Goal: Obtain resource: Download file/media

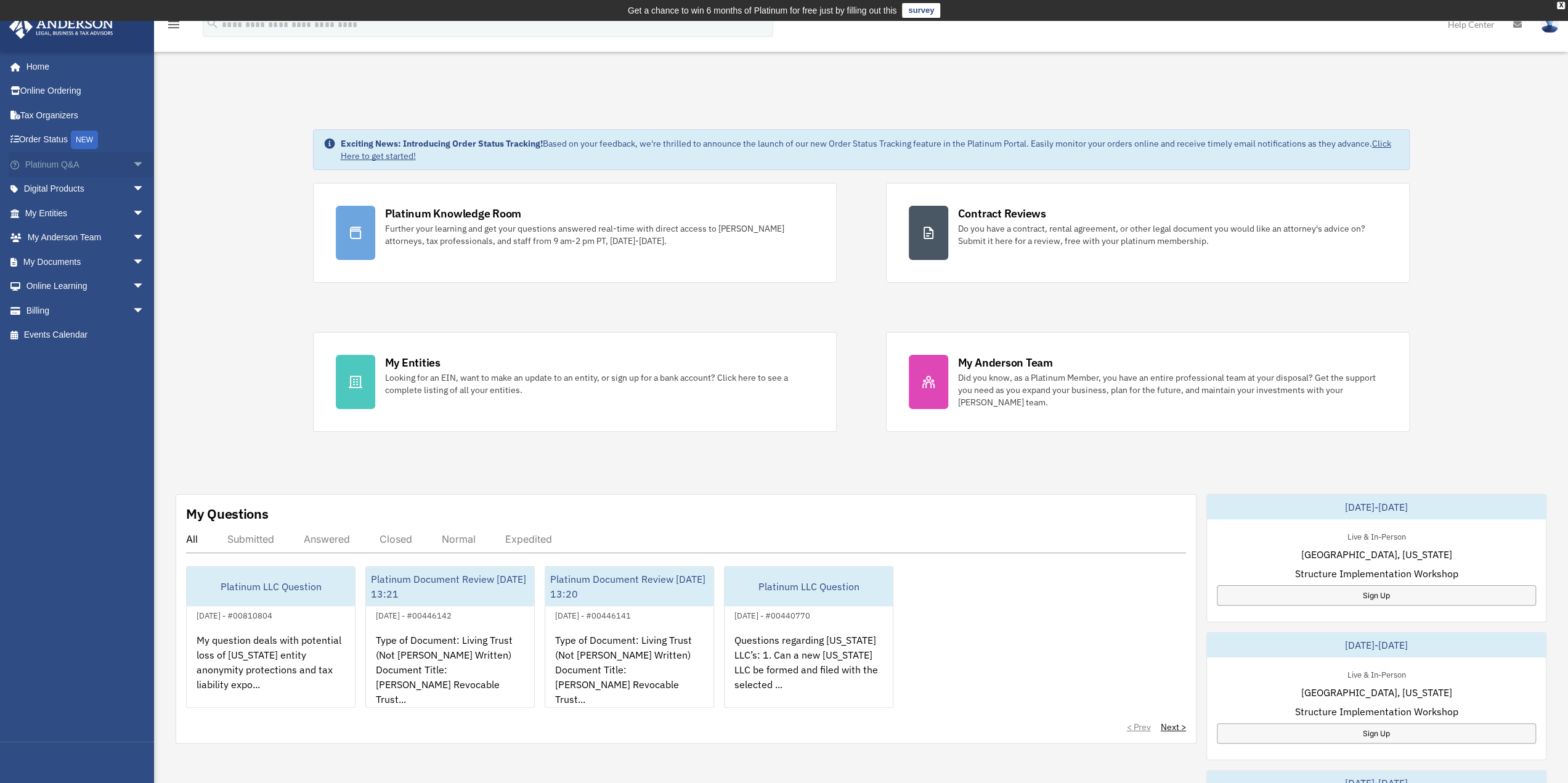
click at [132, 161] on span "arrow_drop_down" at bounding box center [144, 165] width 25 height 25
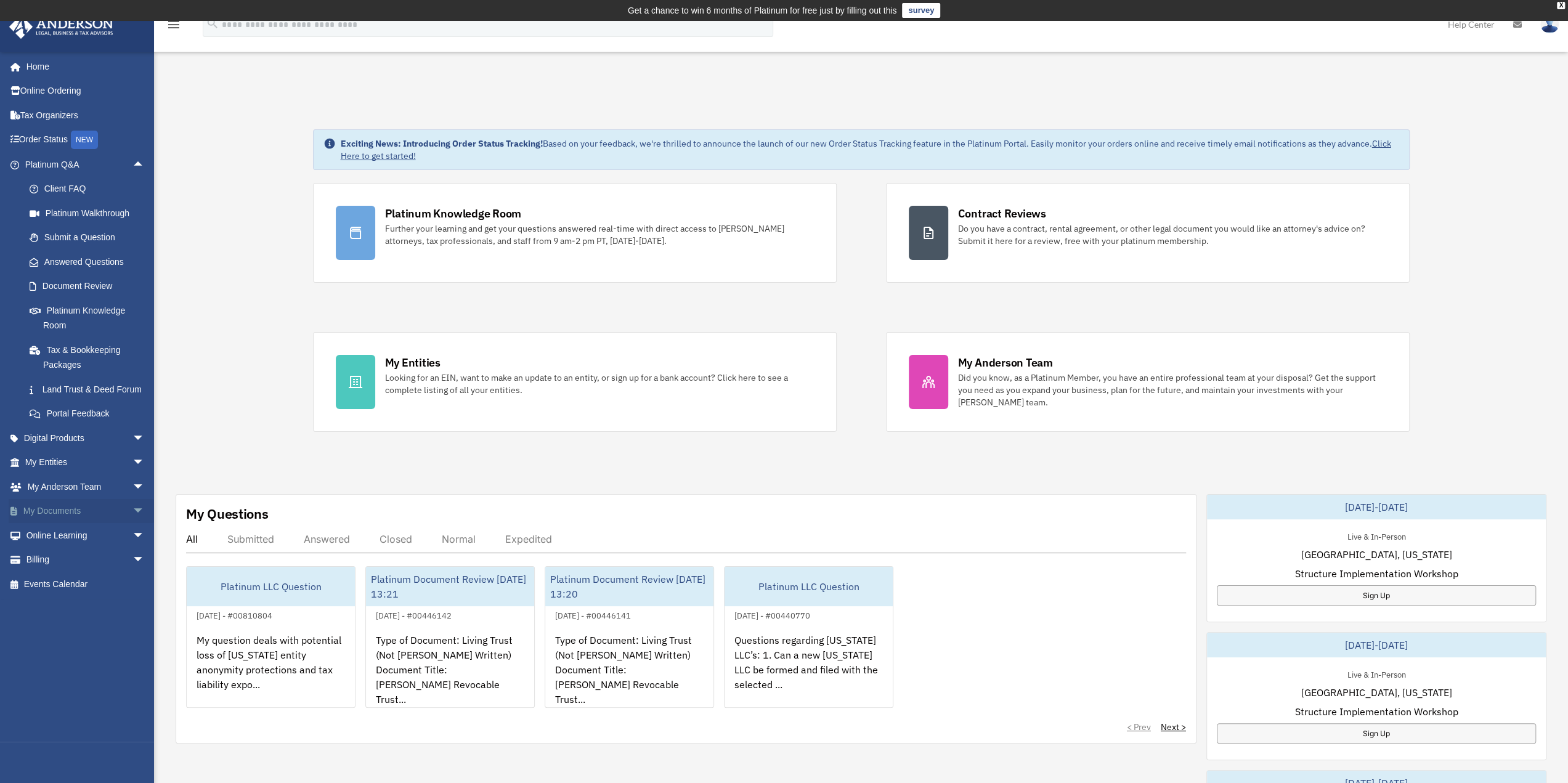
click at [132, 524] on span "arrow_drop_down" at bounding box center [144, 512] width 25 height 25
click at [80, 596] on link "Forms Library" at bounding box center [90, 584] width 146 height 25
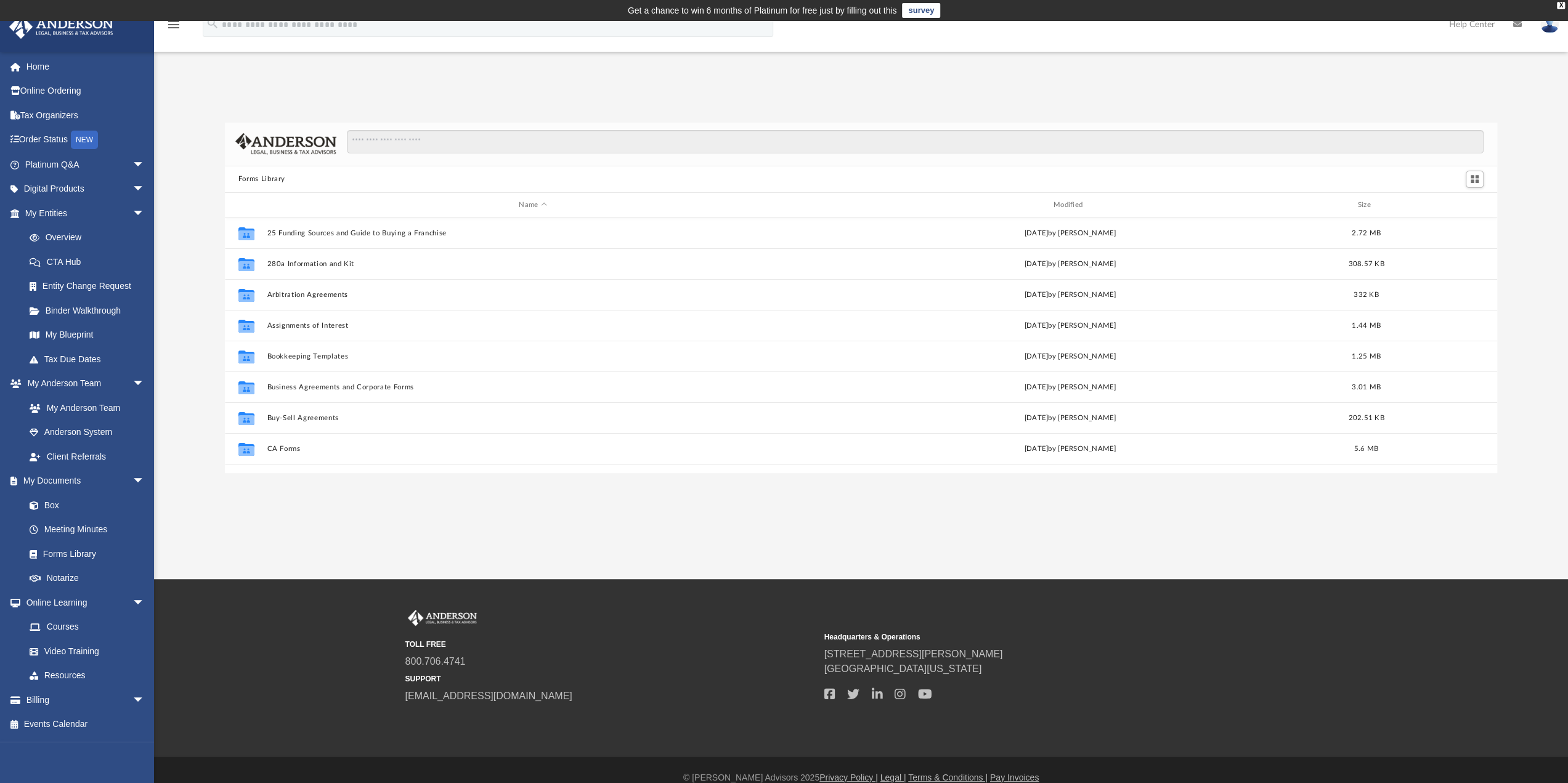
scroll to position [271, 1263]
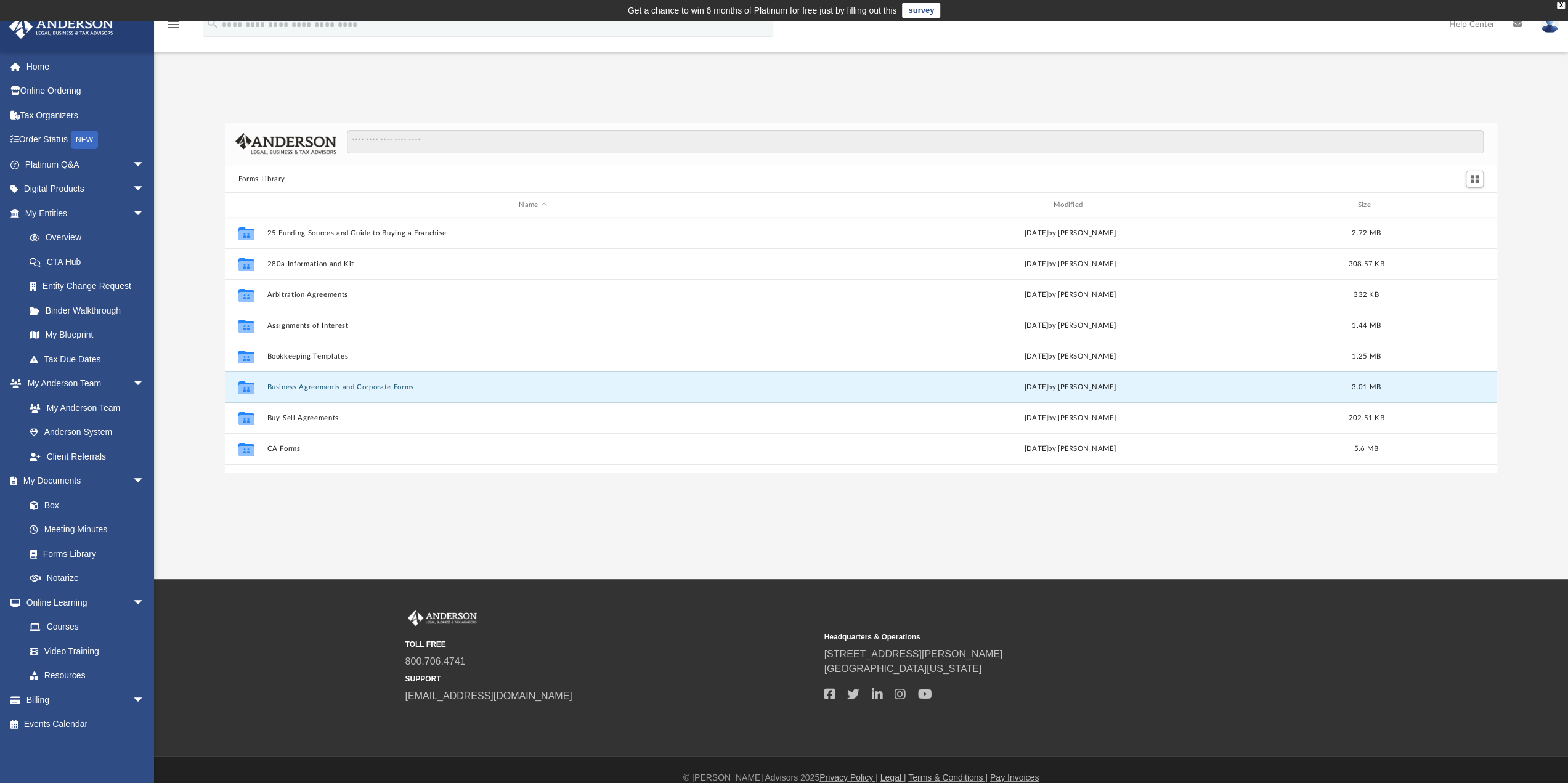
click at [315, 386] on button "Business Agreements and Corporate Forms" at bounding box center [532, 387] width 532 height 8
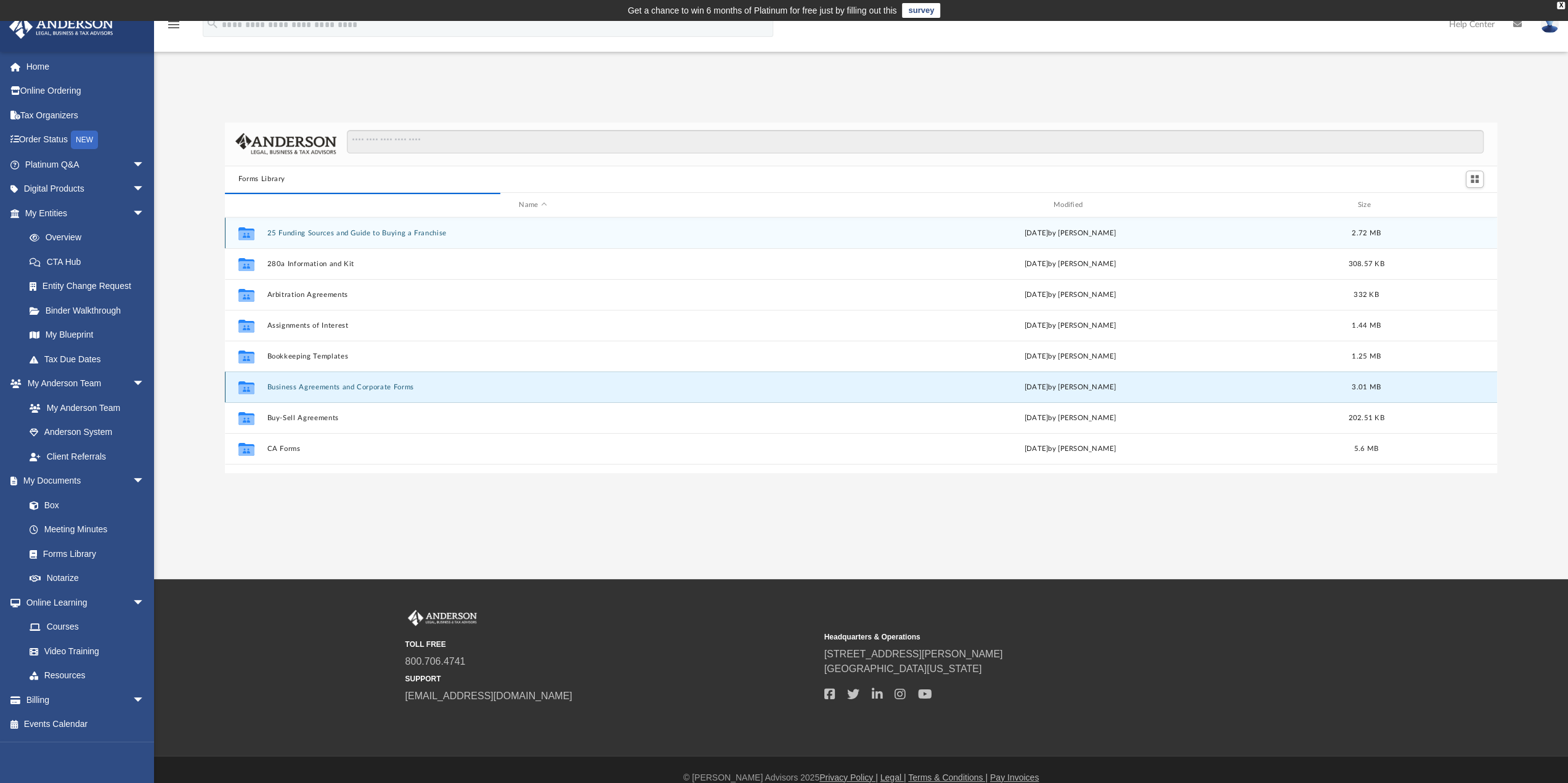
scroll to position [10, 10]
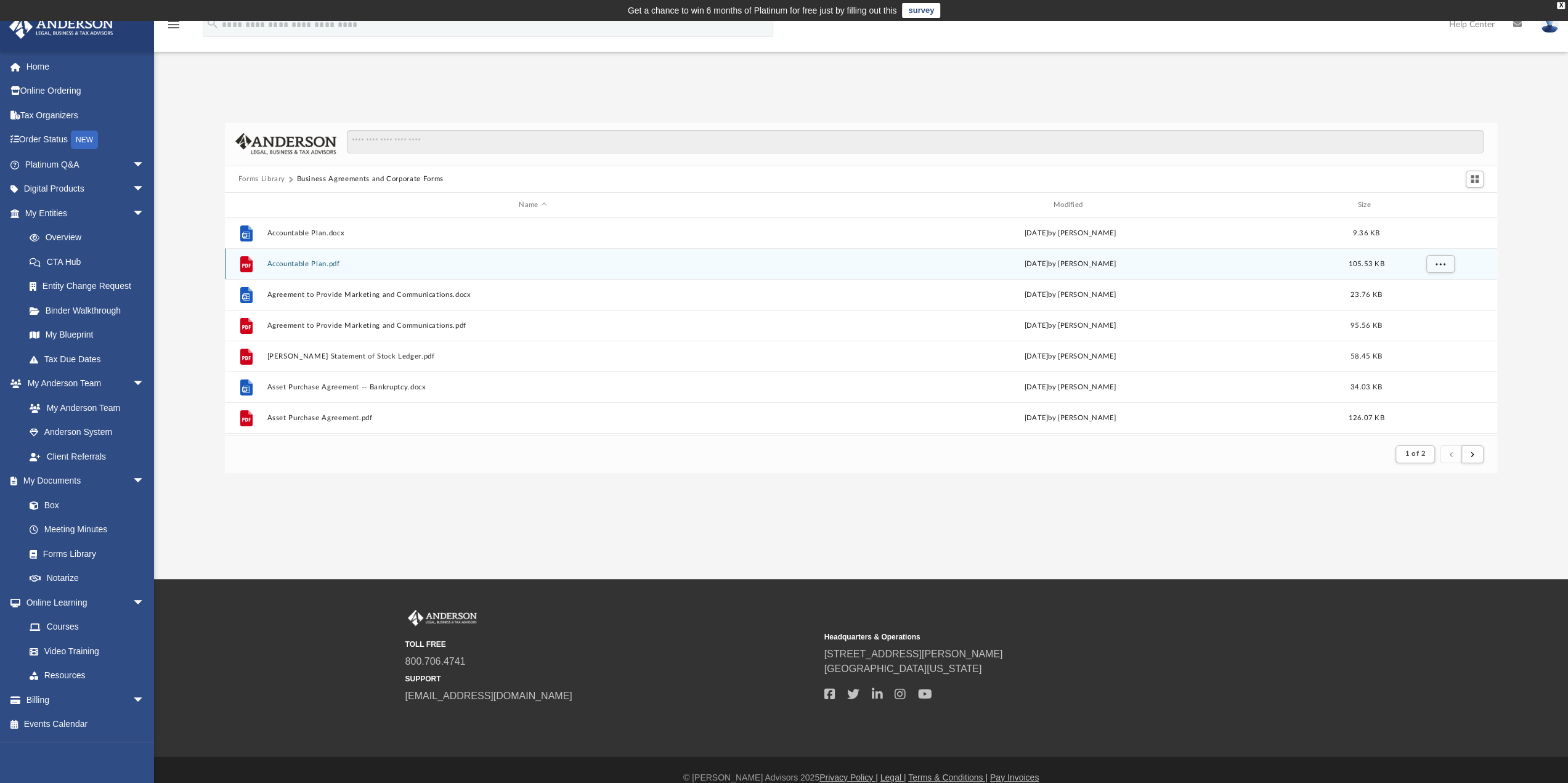
click at [290, 261] on button "Accountable Plan.pdf" at bounding box center [532, 264] width 532 height 8
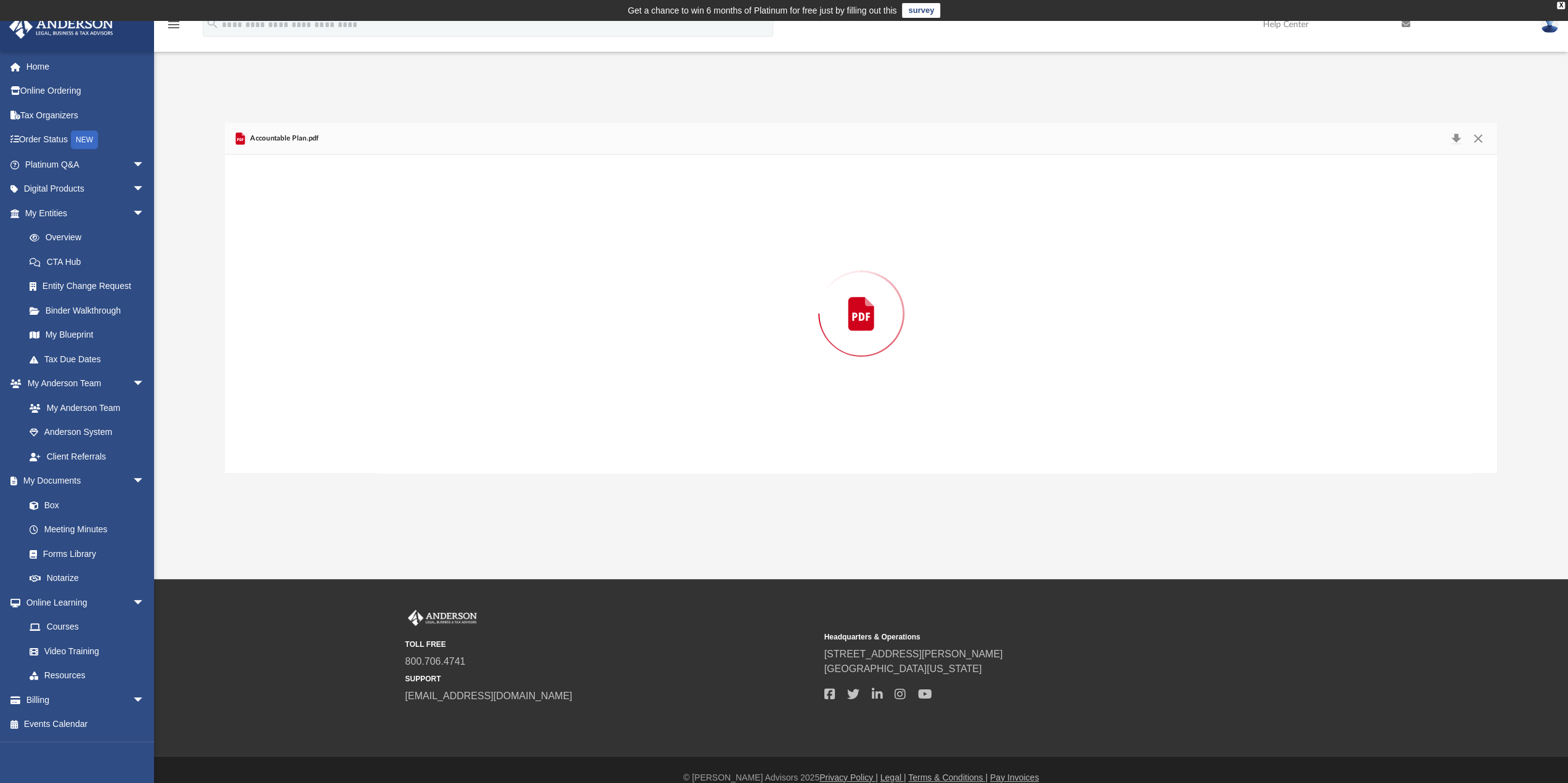
click at [290, 261] on div "Preview" at bounding box center [861, 314] width 1273 height 318
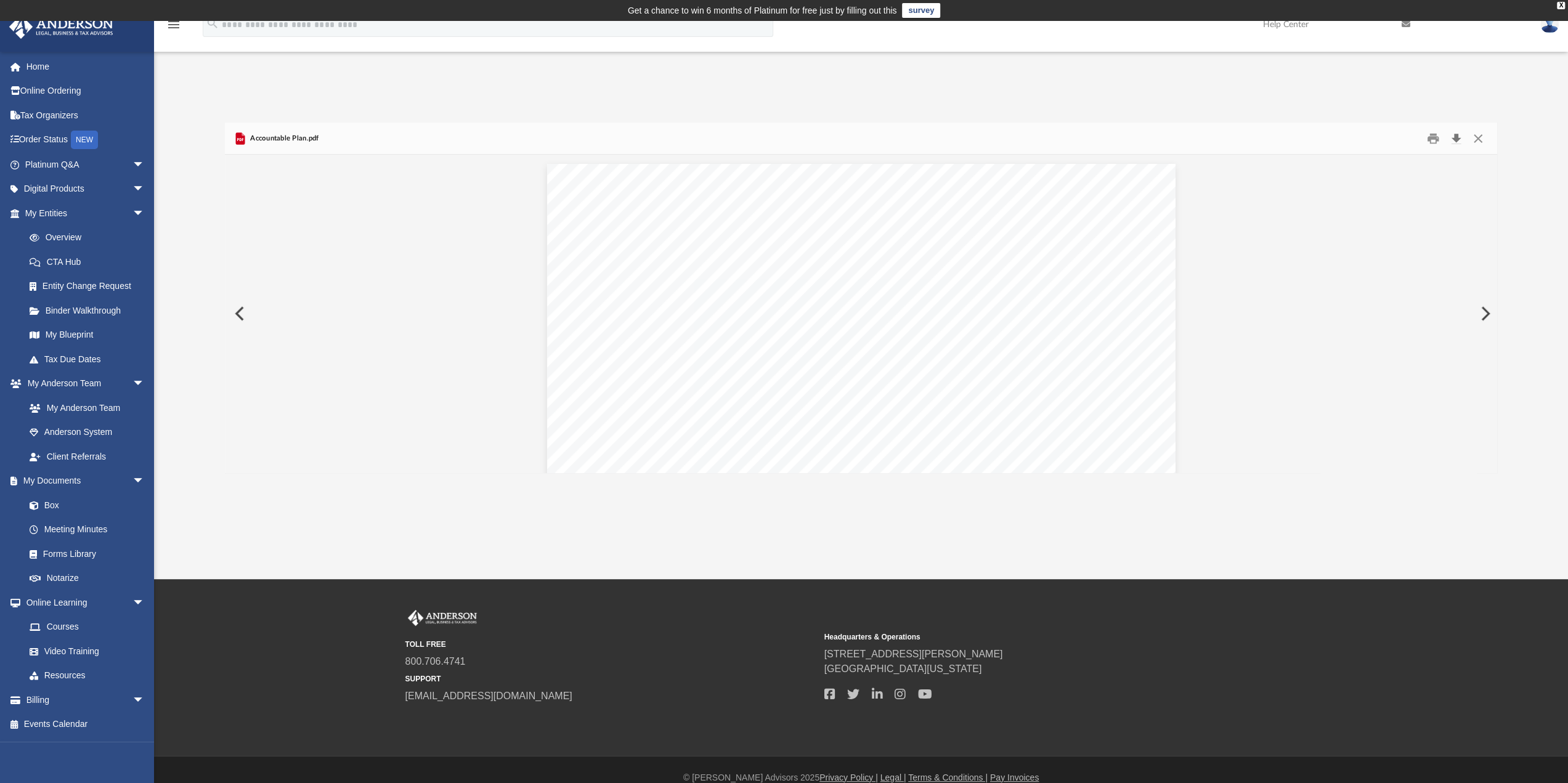
click at [1456, 138] on button "Download" at bounding box center [1456, 138] width 22 height 19
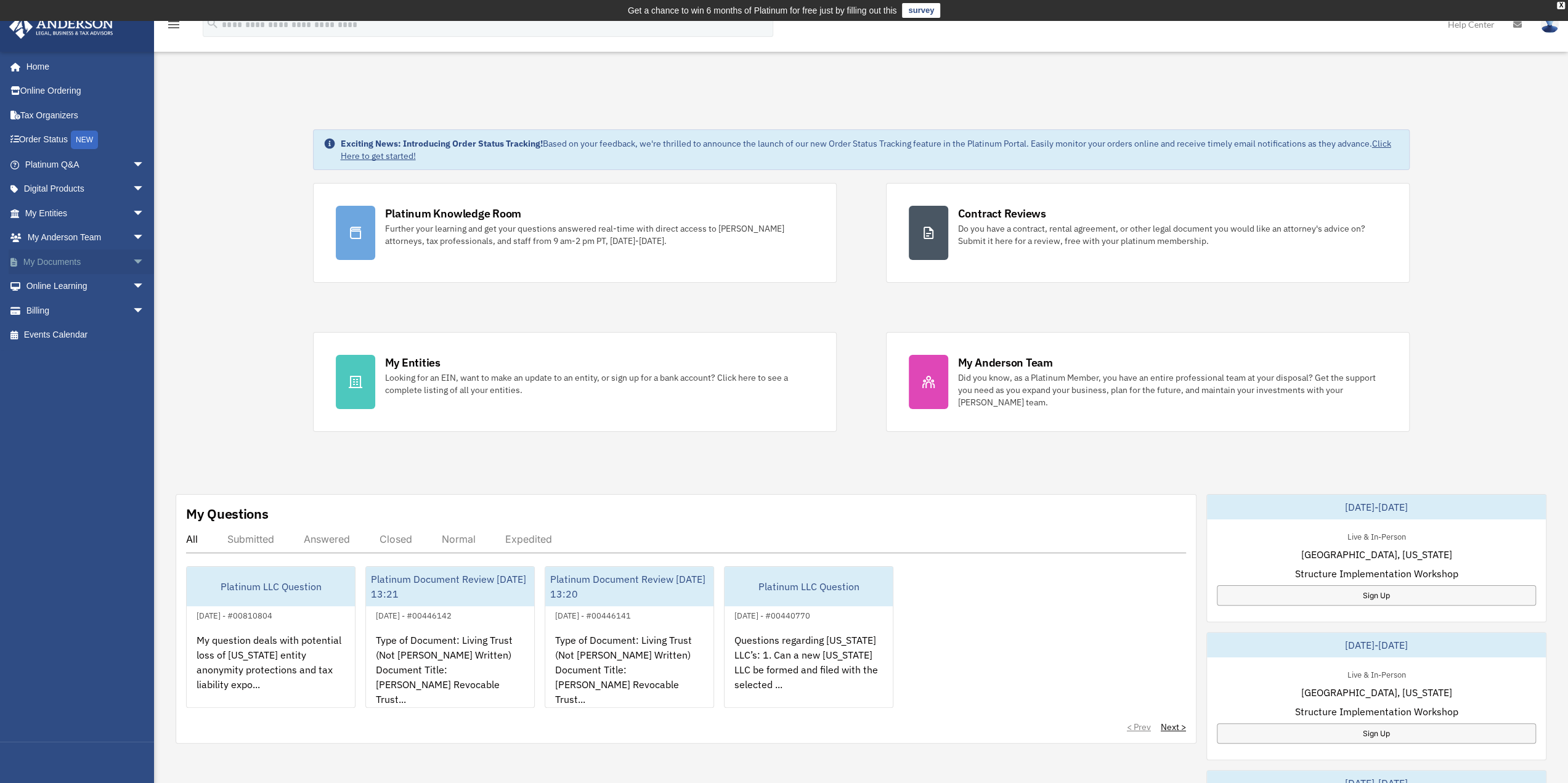
click at [132, 265] on span "arrow_drop_down" at bounding box center [144, 262] width 25 height 25
click at [74, 334] on link "Forms Library" at bounding box center [90, 335] width 146 height 25
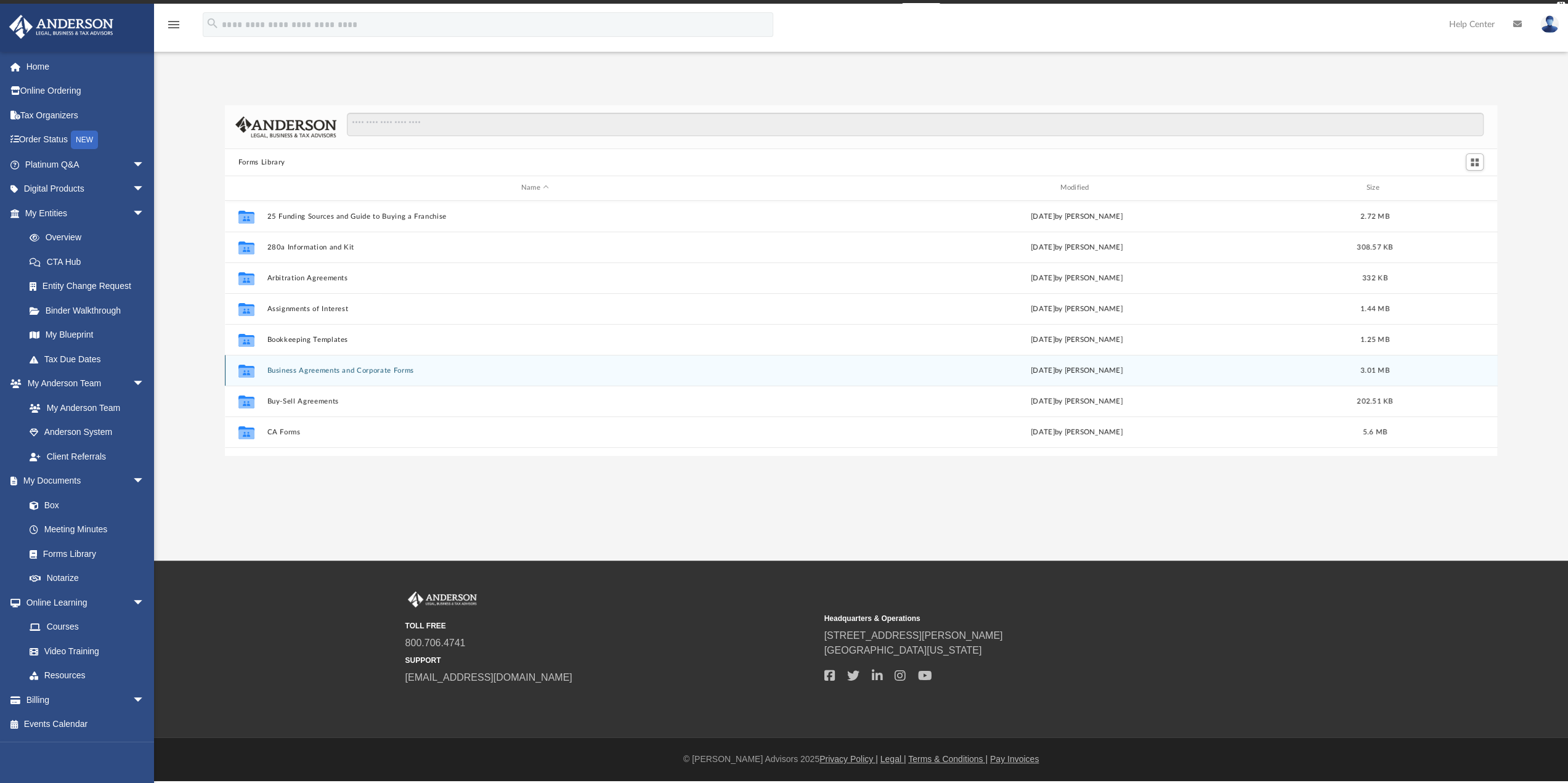
scroll to position [271, 1263]
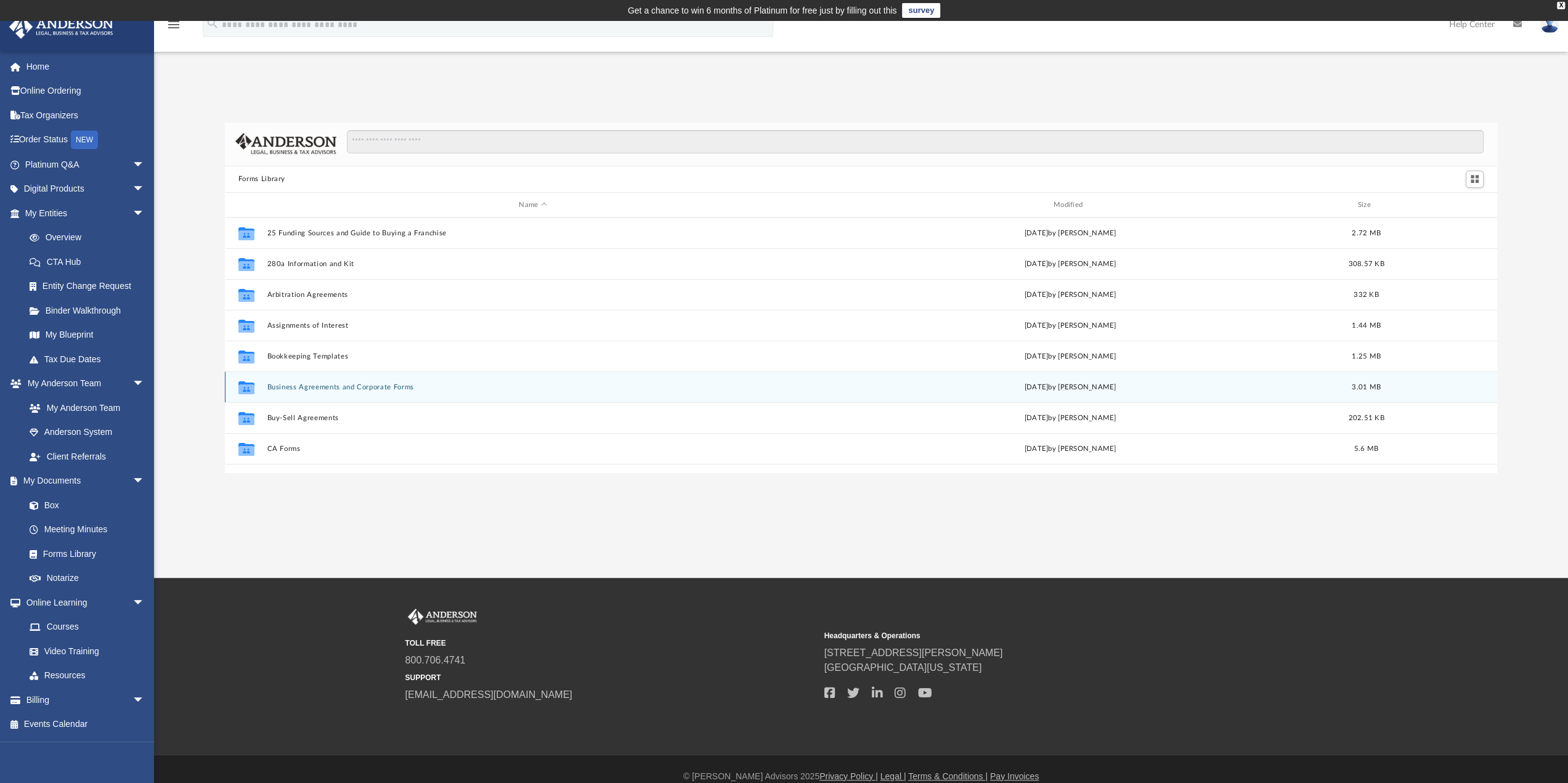
click at [359, 385] on button "Business Agreements and Corporate Forms" at bounding box center [532, 387] width 532 height 8
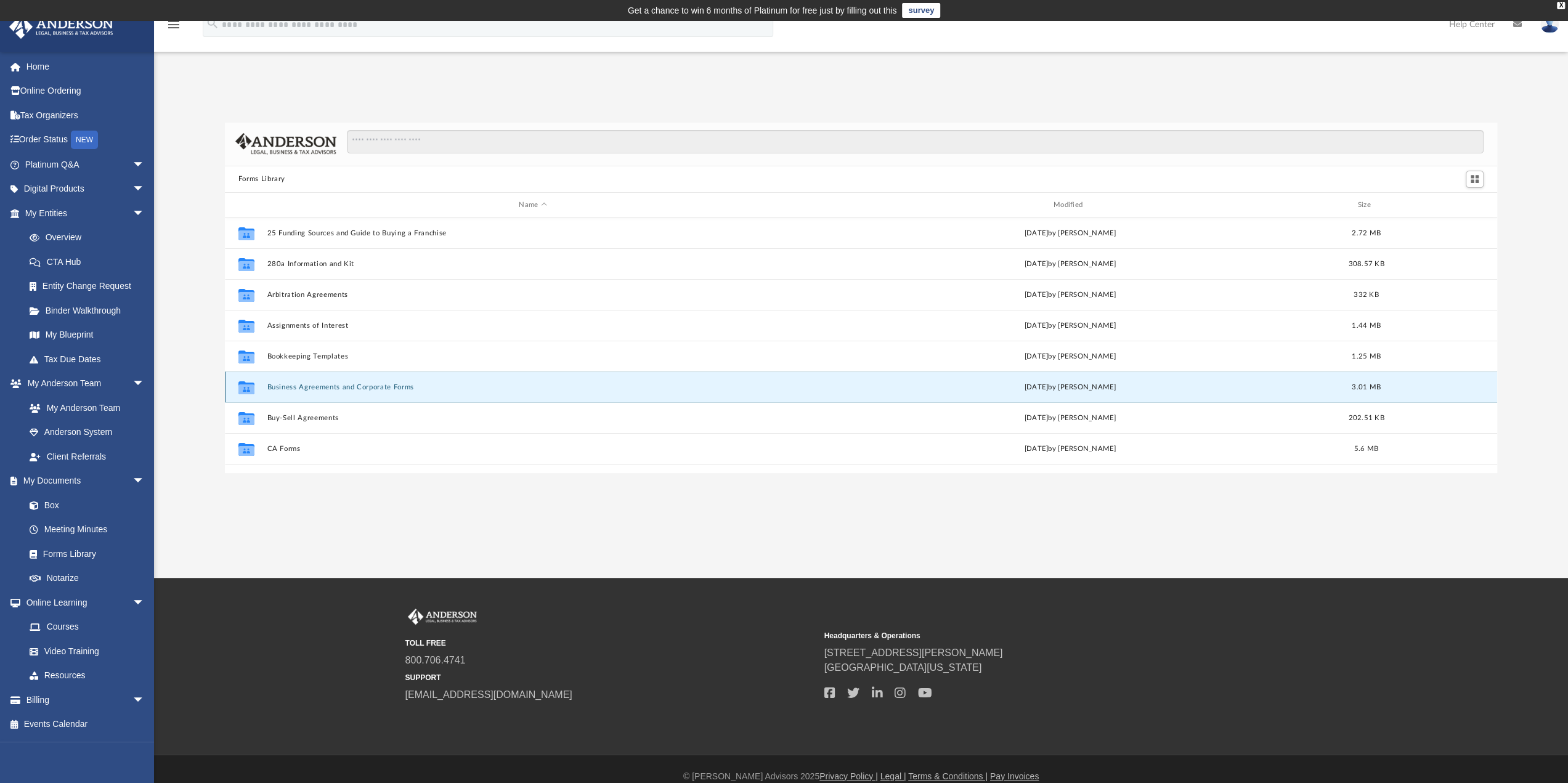
click at [359, 385] on button "Business Agreements and Corporate Forms" at bounding box center [532, 387] width 532 height 8
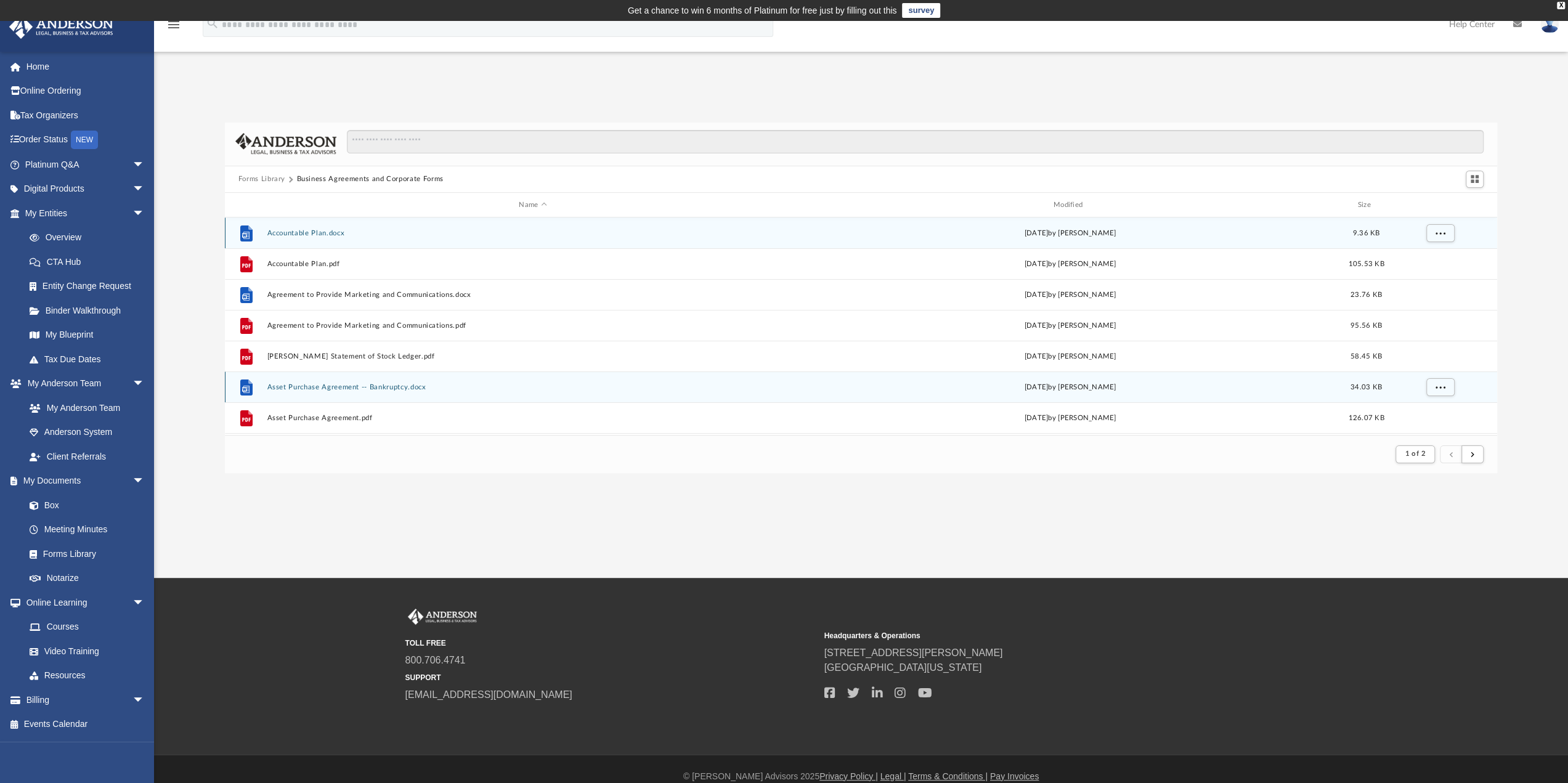
scroll to position [10, 10]
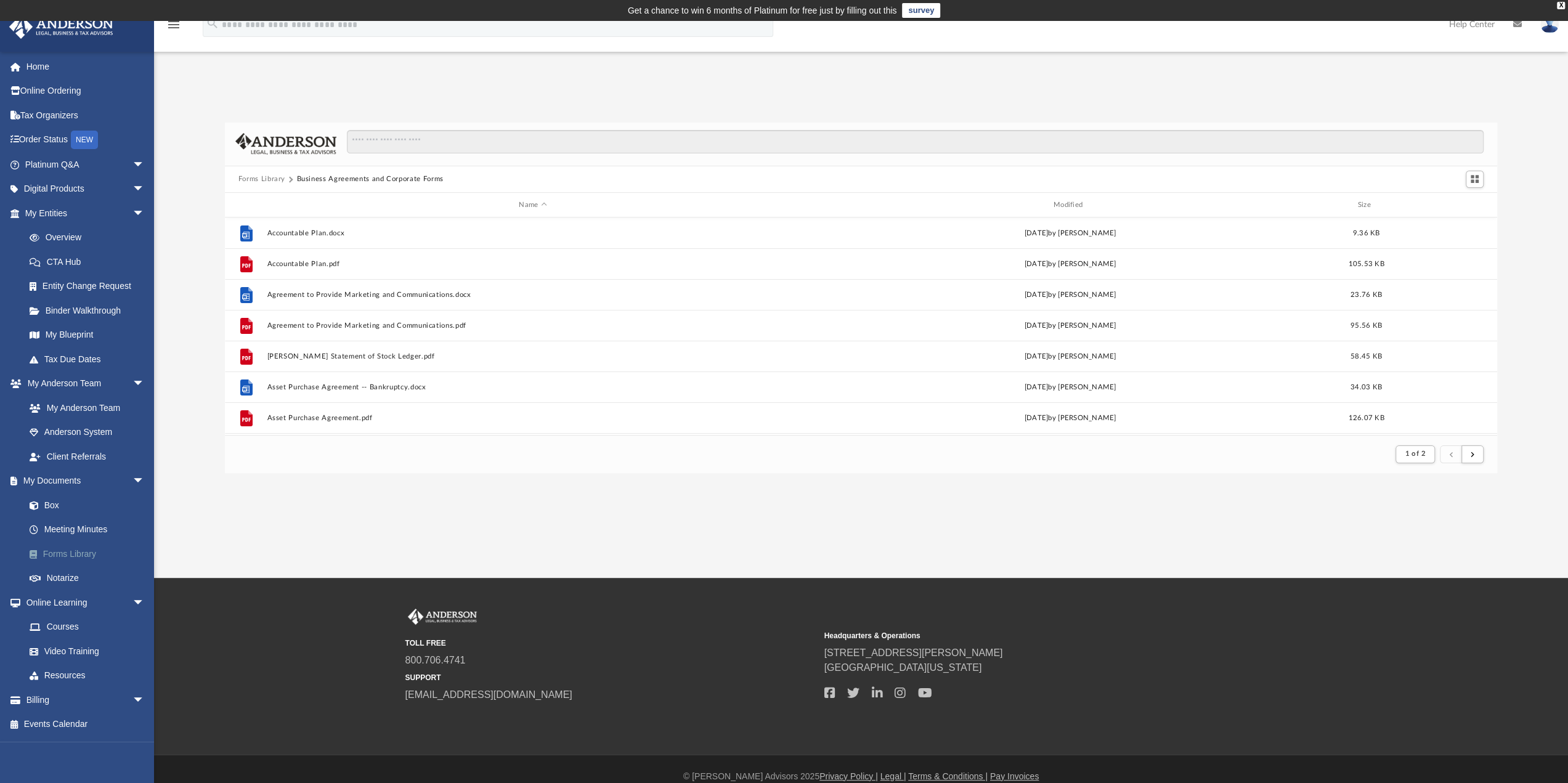
click at [81, 551] on link "Forms Library" at bounding box center [90, 554] width 146 height 25
click at [449, 142] on input "Search files and folders" at bounding box center [915, 141] width 1137 height 23
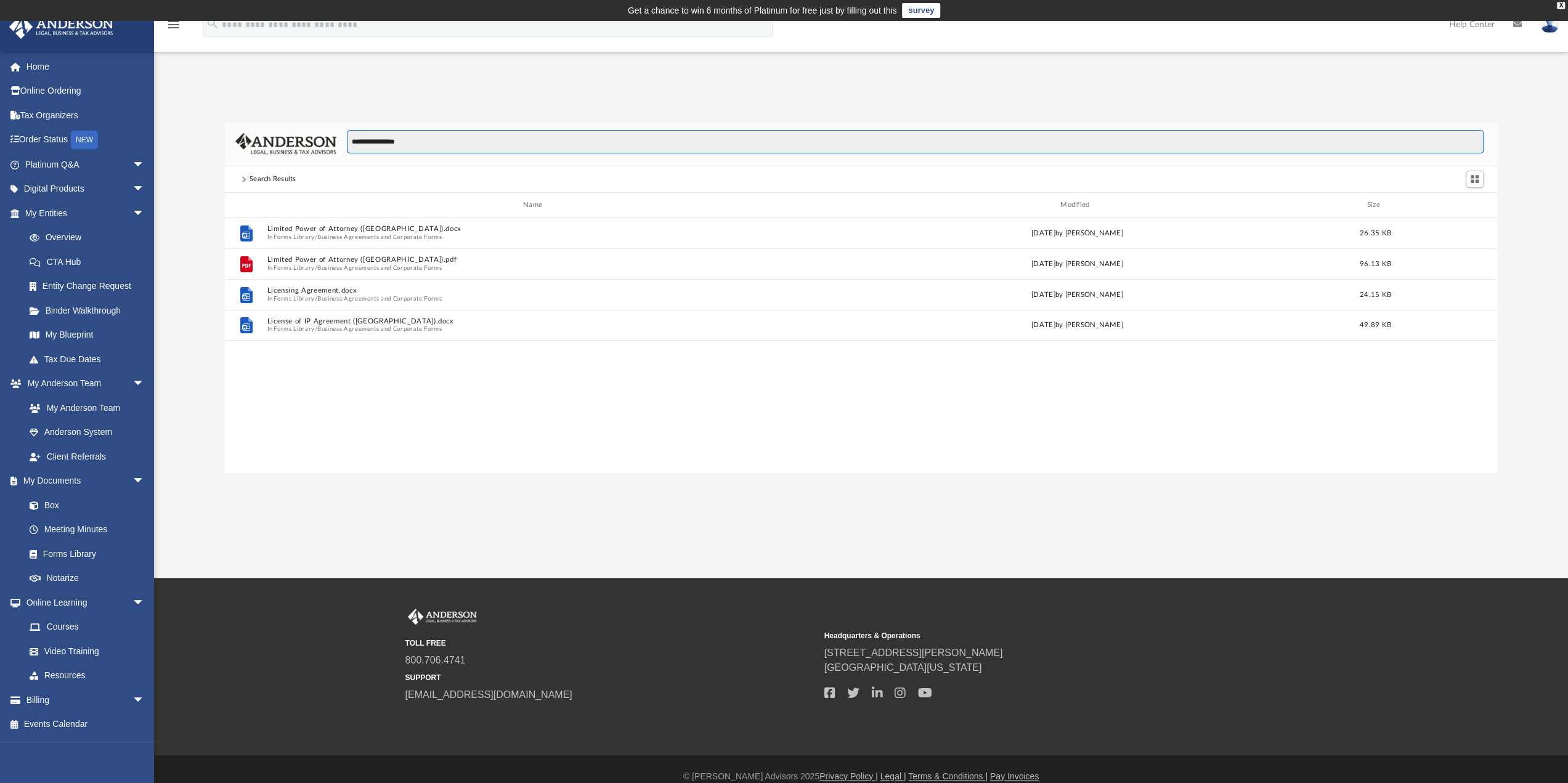
scroll to position [271, 1263]
type input "**********"
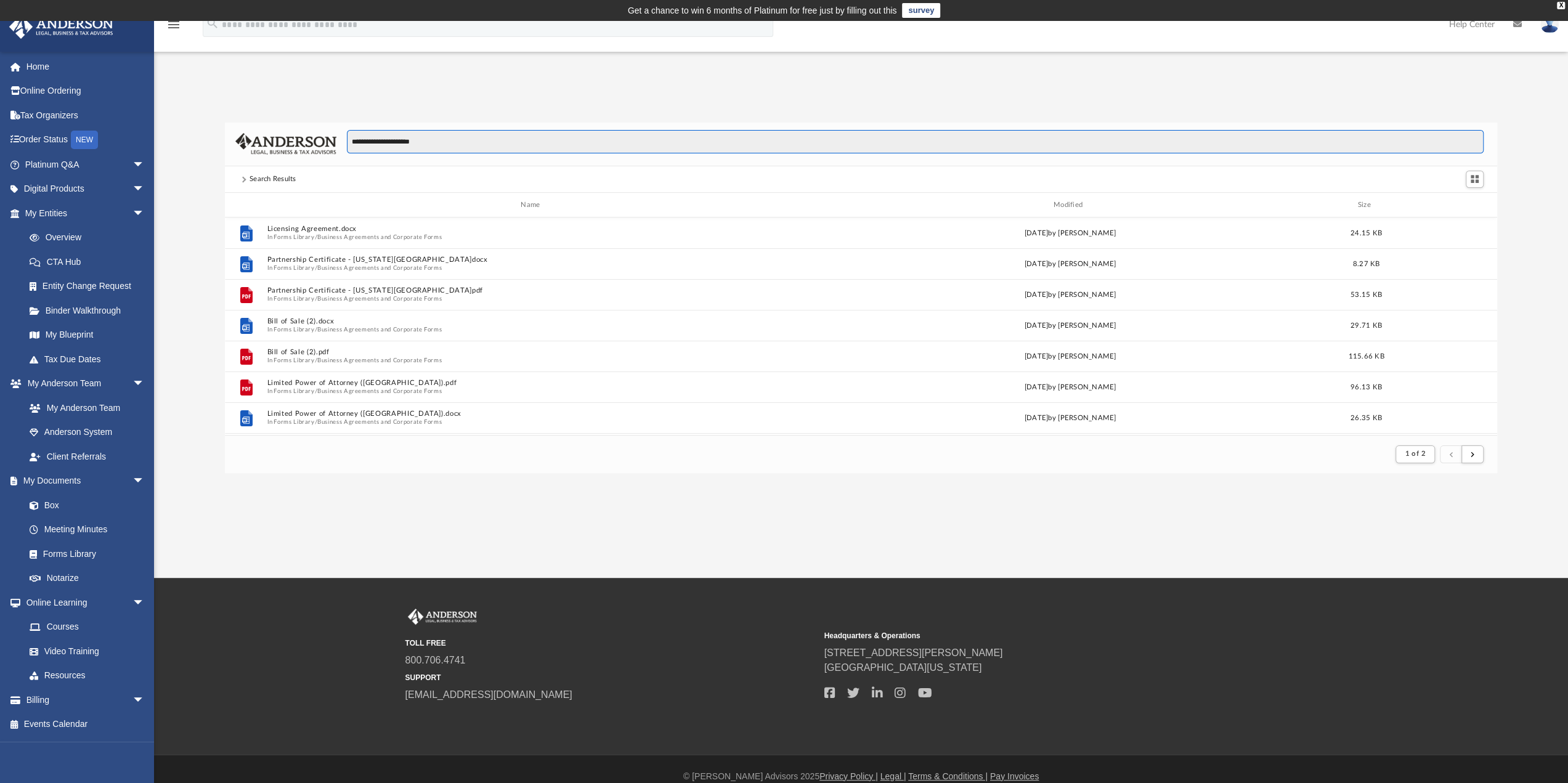
scroll to position [10, 10]
click at [55, 549] on link "Forms Library" at bounding box center [90, 554] width 146 height 25
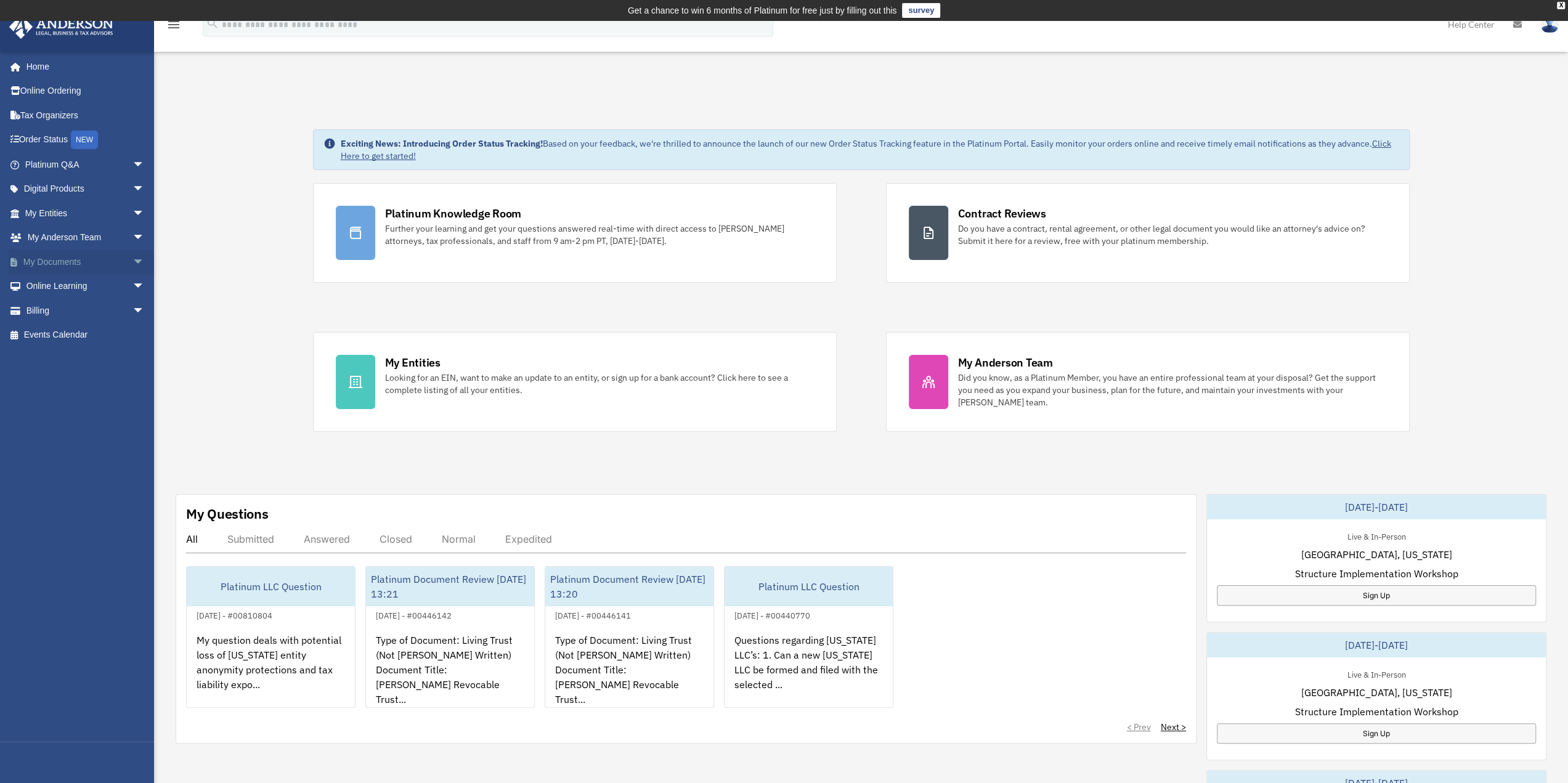
click at [132, 261] on span "arrow_drop_down" at bounding box center [144, 262] width 25 height 25
click at [90, 339] on link "Forms Library" at bounding box center [90, 335] width 146 height 25
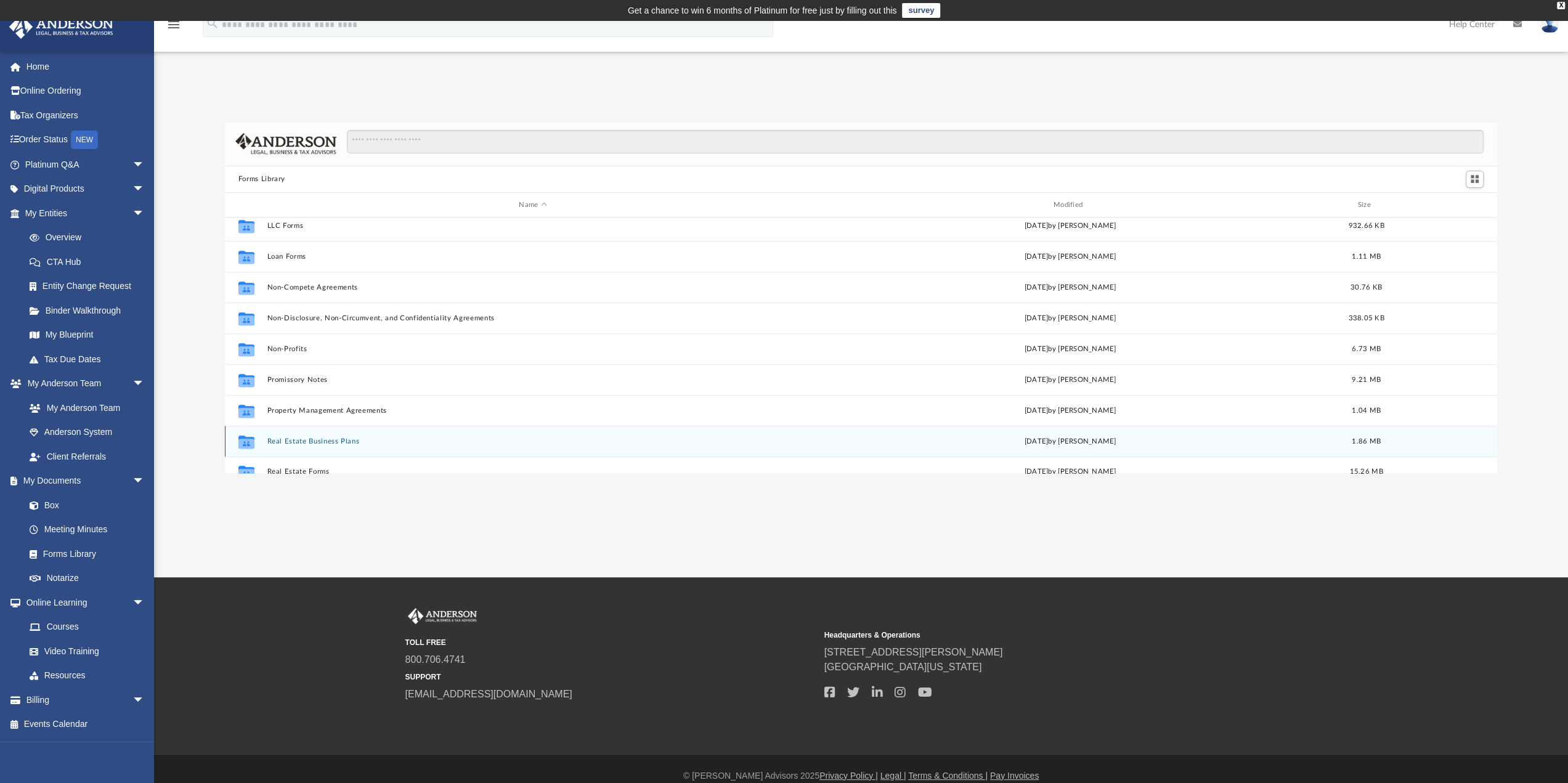
scroll to position [545, 0]
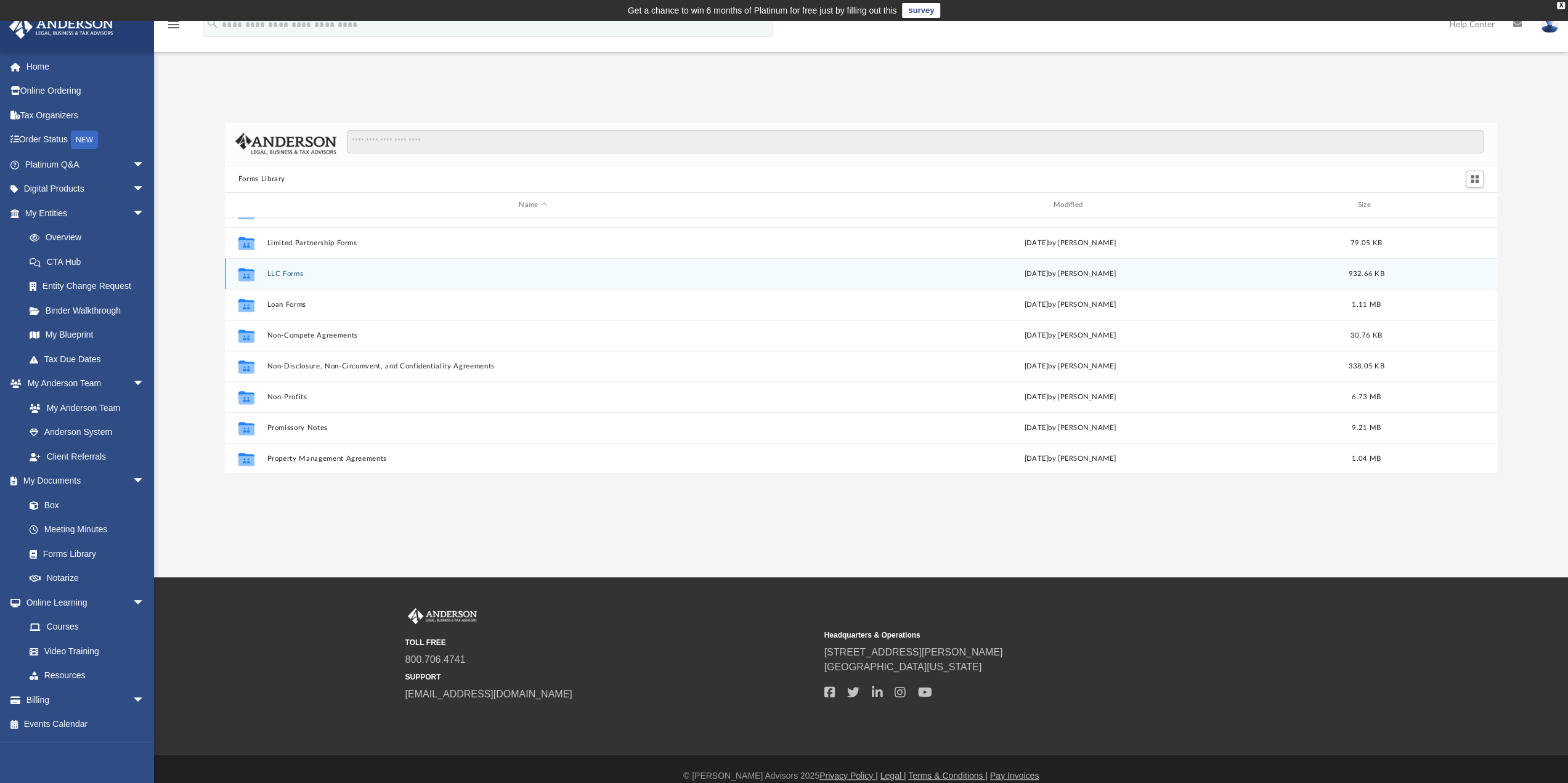
click at [279, 272] on button "LLC Forms" at bounding box center [532, 274] width 532 height 8
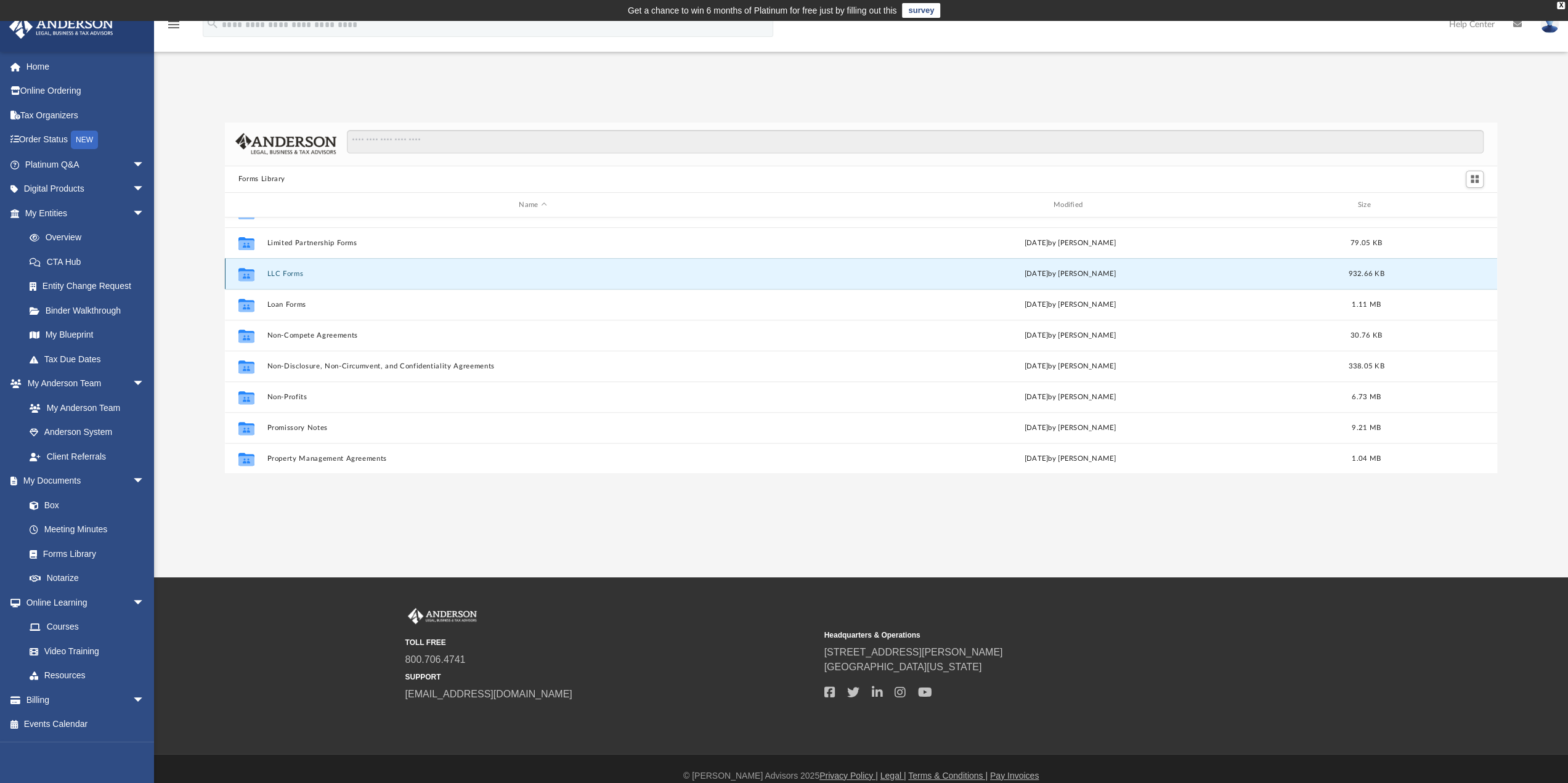
click at [279, 272] on button "LLC Forms" at bounding box center [532, 274] width 532 height 8
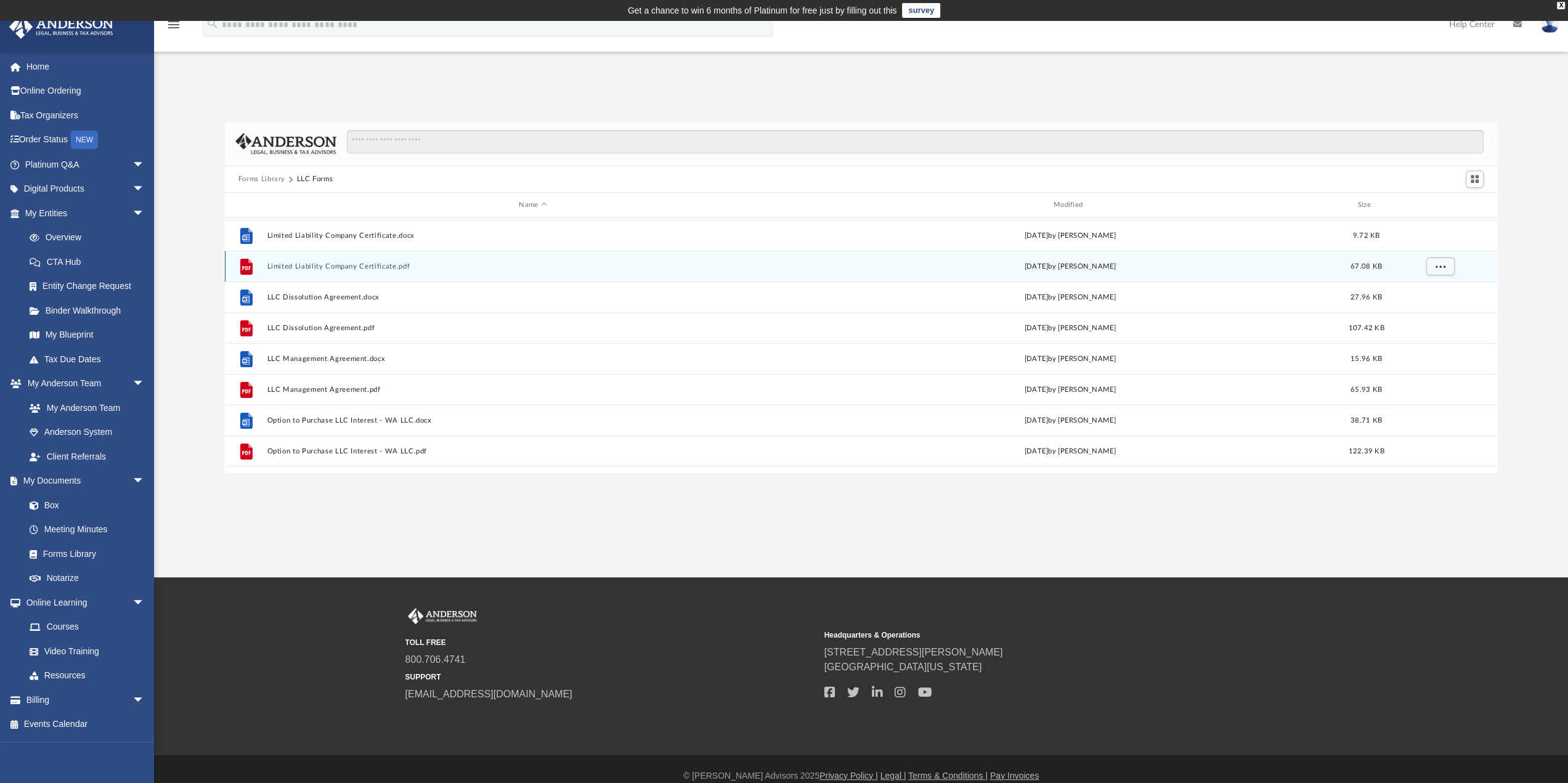
scroll to position [123, 0]
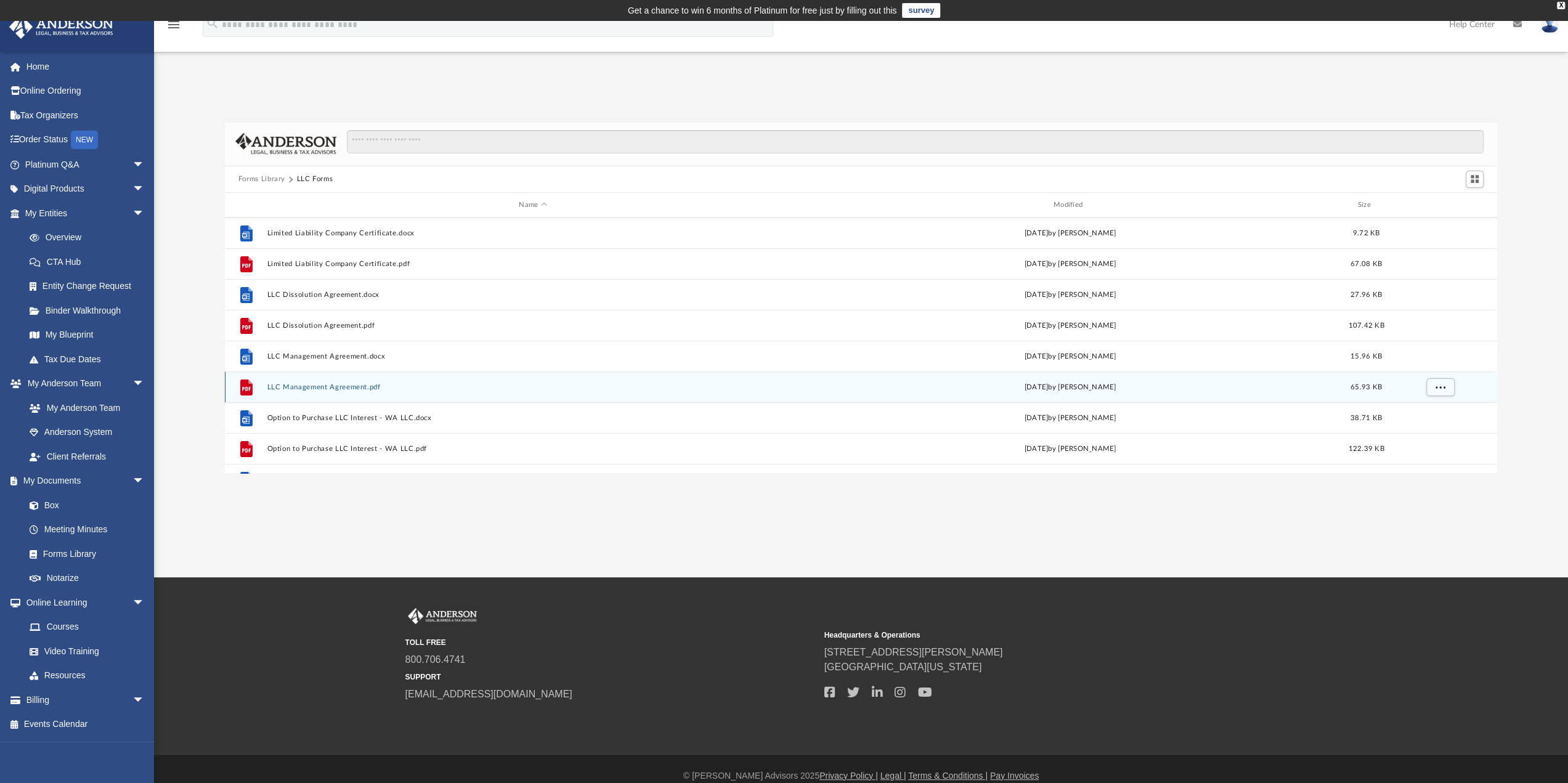
click at [349, 386] on button "LLC Management Agreement.pdf" at bounding box center [532, 387] width 532 height 8
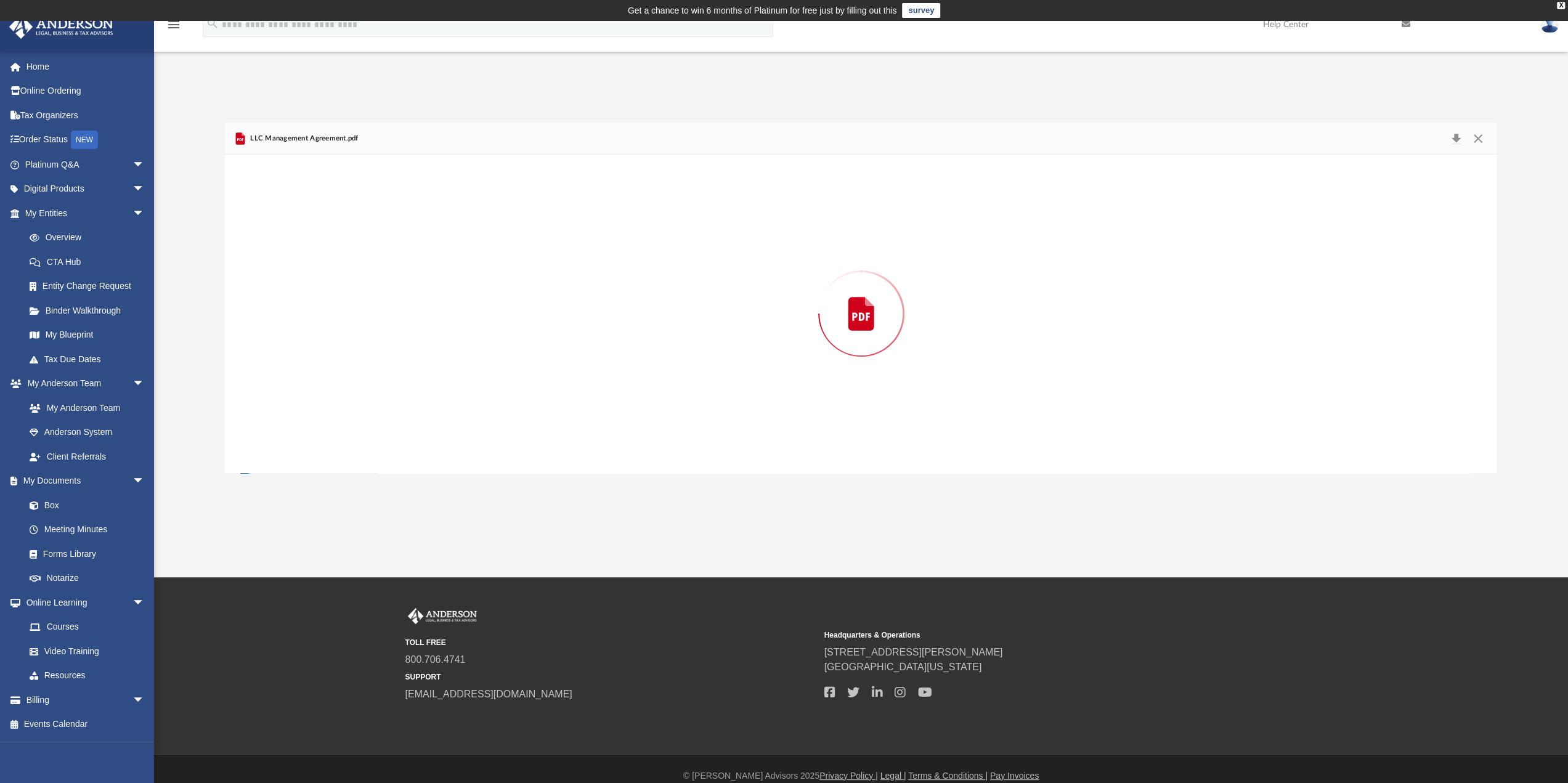
click at [349, 386] on div "Preview" at bounding box center [861, 314] width 1273 height 318
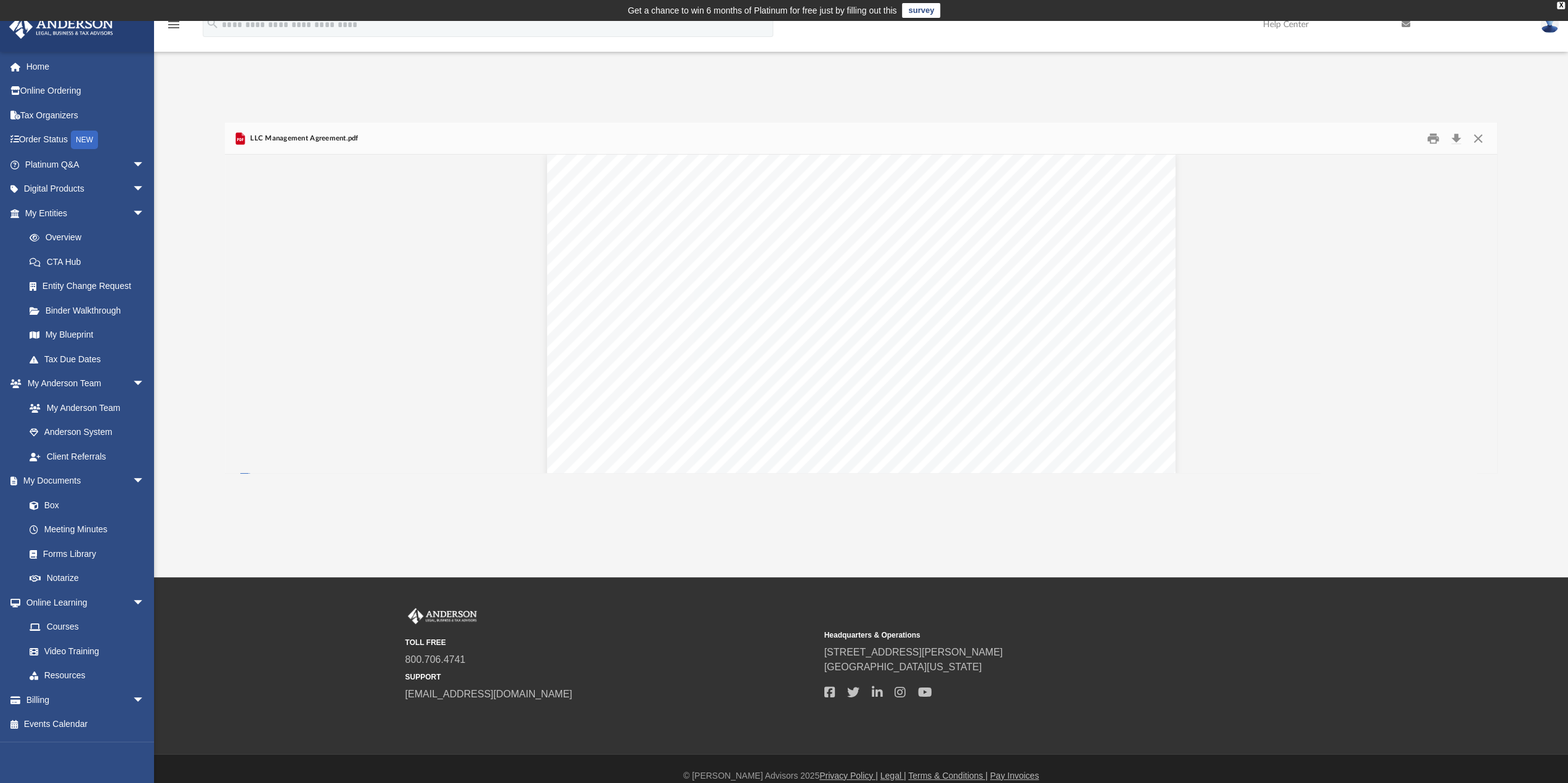
scroll to position [0, 0]
click at [1480, 136] on button "Close" at bounding box center [1478, 138] width 22 height 19
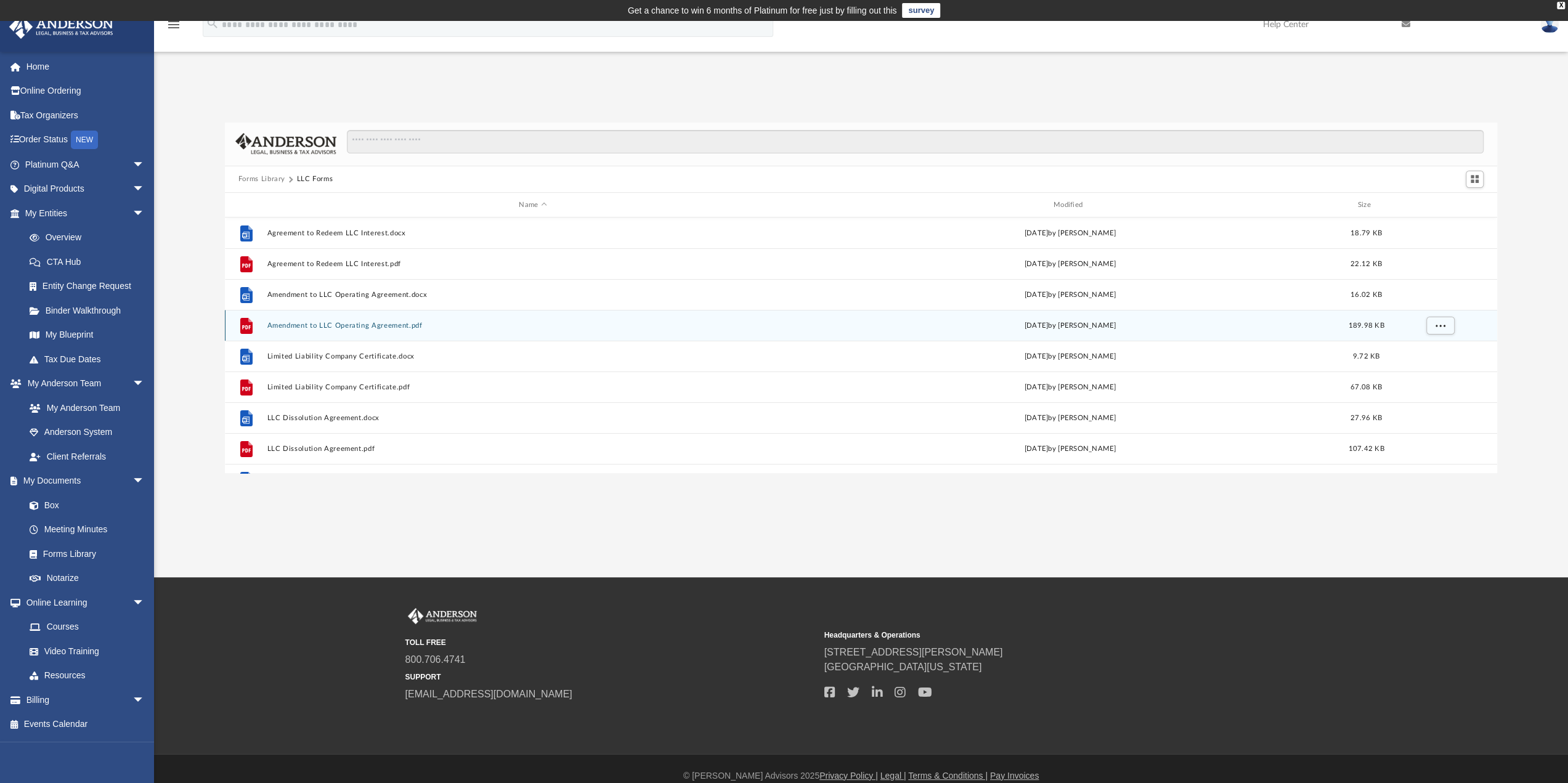
click at [352, 322] on button "Amendment to LLC Operating Agreement.pdf" at bounding box center [532, 326] width 532 height 8
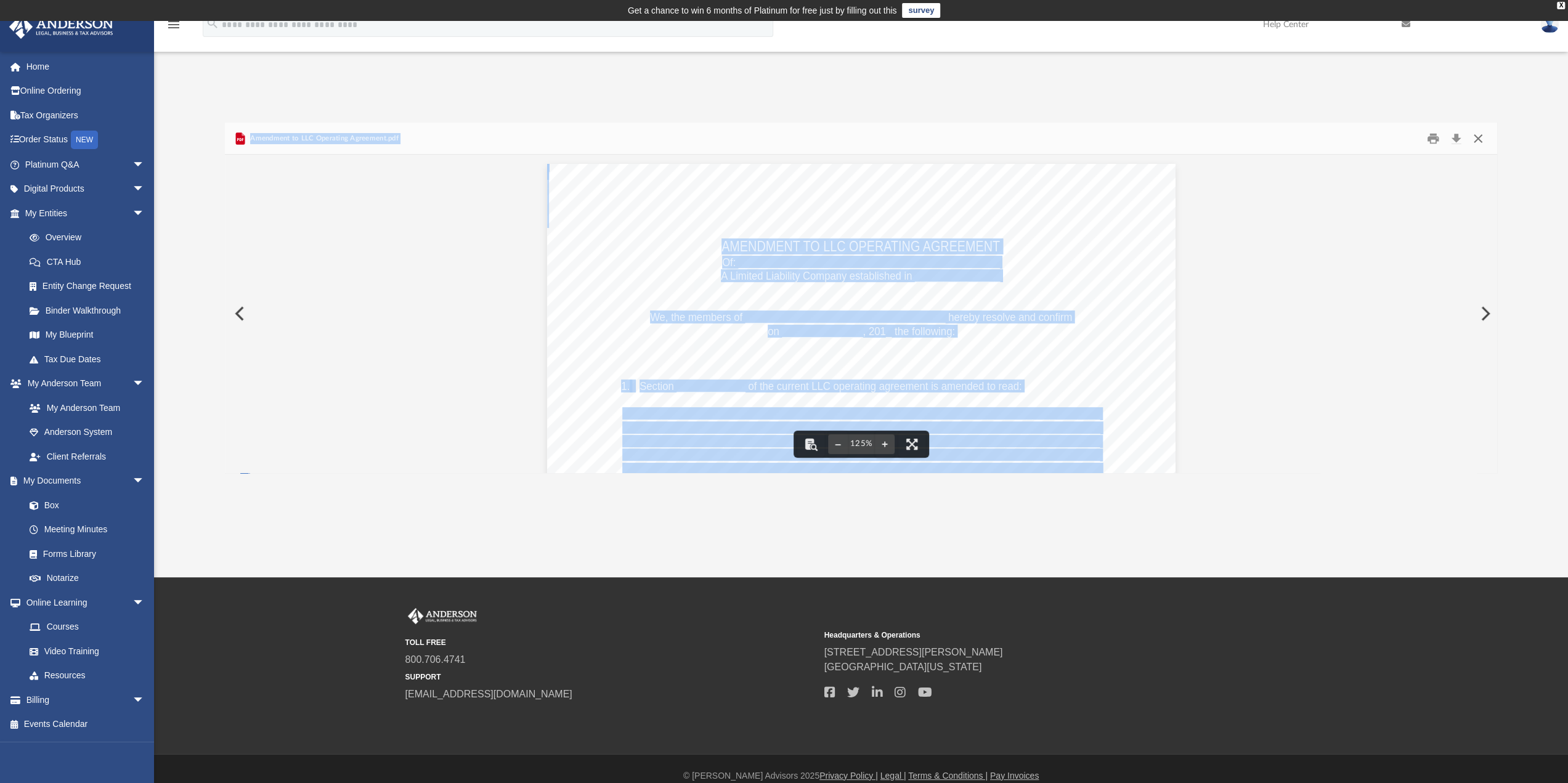
click at [1475, 138] on button "Close" at bounding box center [1478, 138] width 22 height 19
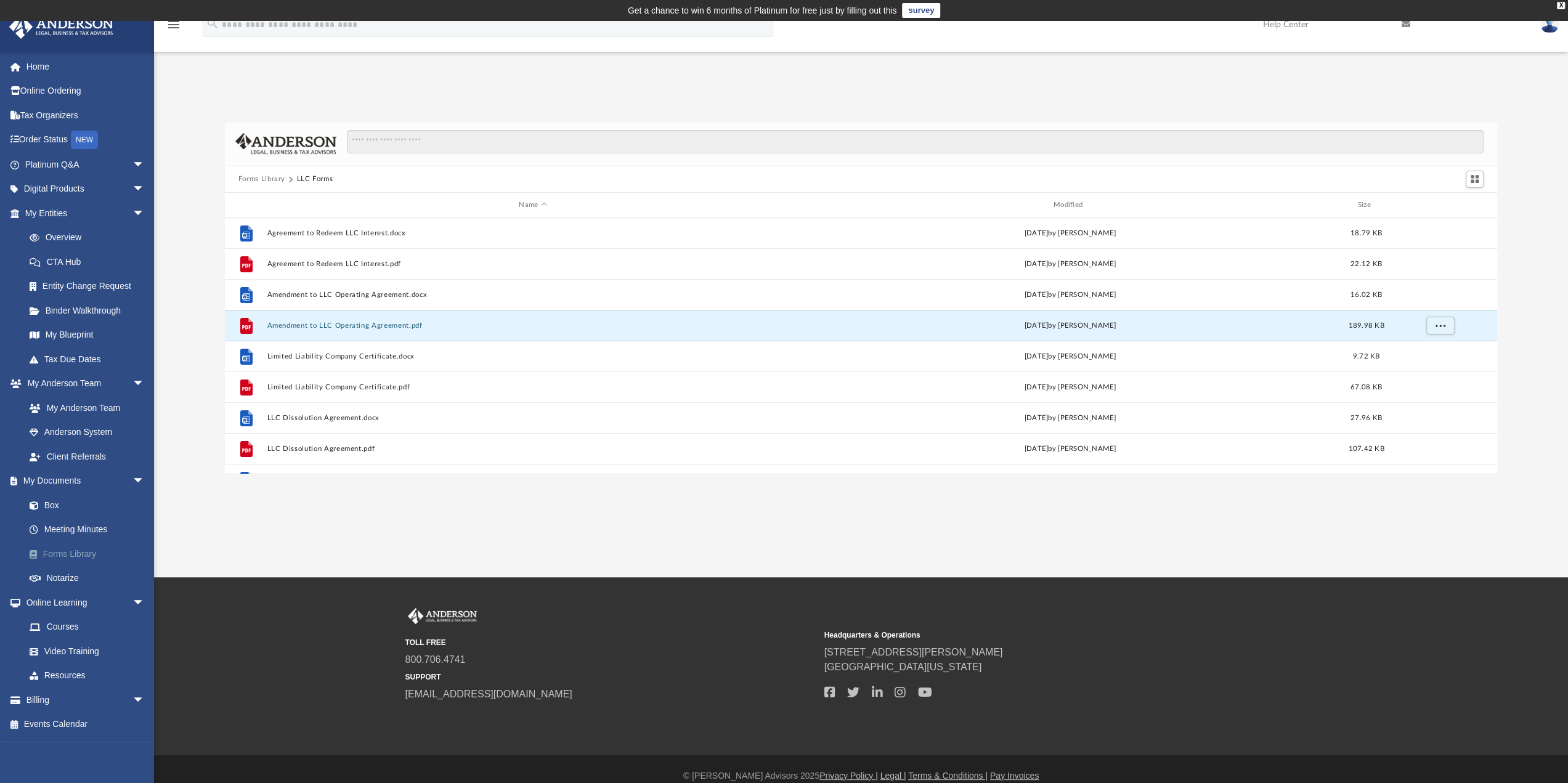
click at [66, 548] on link "Forms Library" at bounding box center [90, 554] width 146 height 25
click at [61, 585] on link "Notarize" at bounding box center [90, 578] width 146 height 25
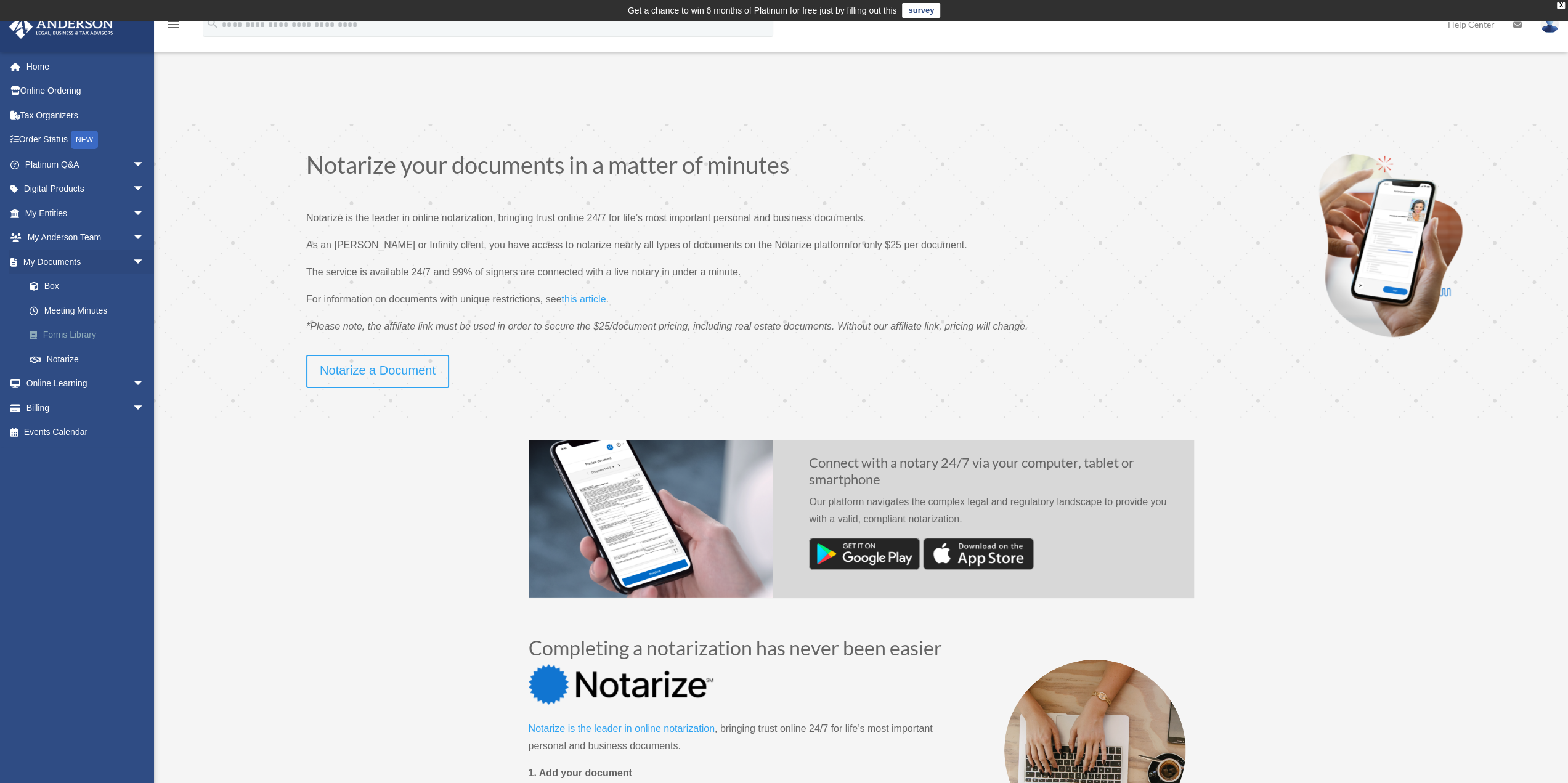
click at [83, 332] on link "Forms Library" at bounding box center [90, 335] width 146 height 25
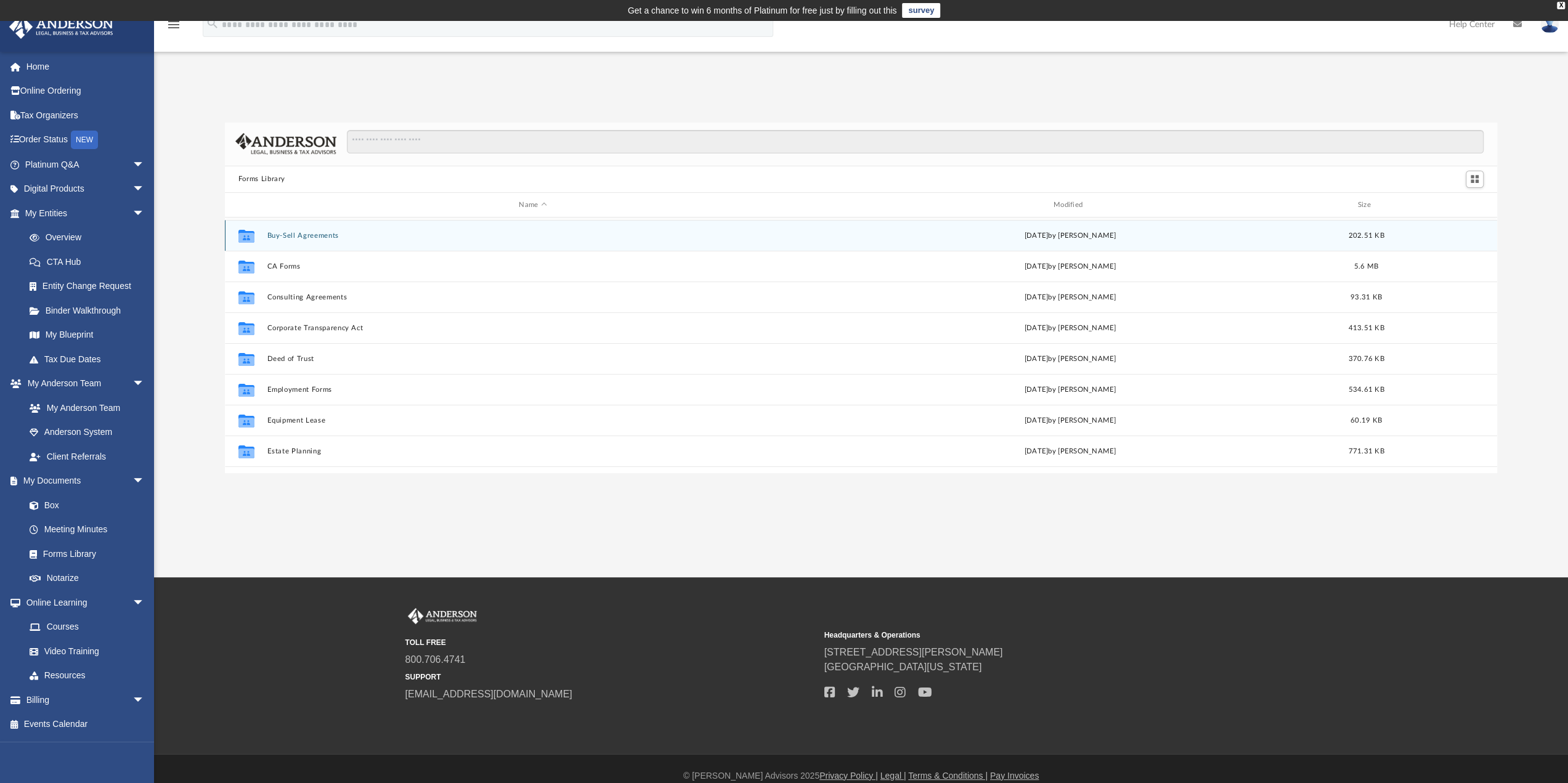
scroll to position [185, 0]
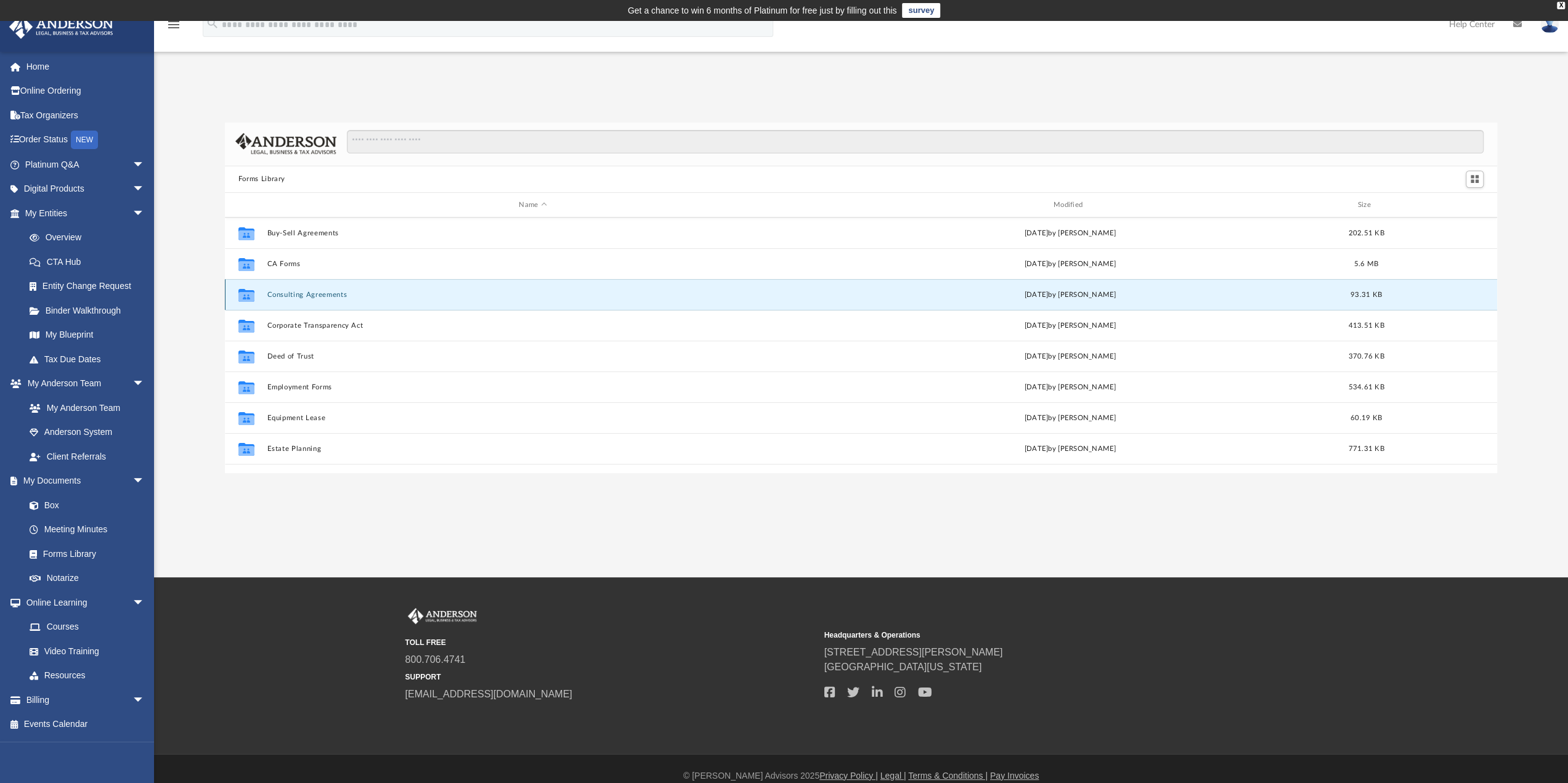
click at [296, 291] on button "Consulting Agreements" at bounding box center [532, 295] width 532 height 8
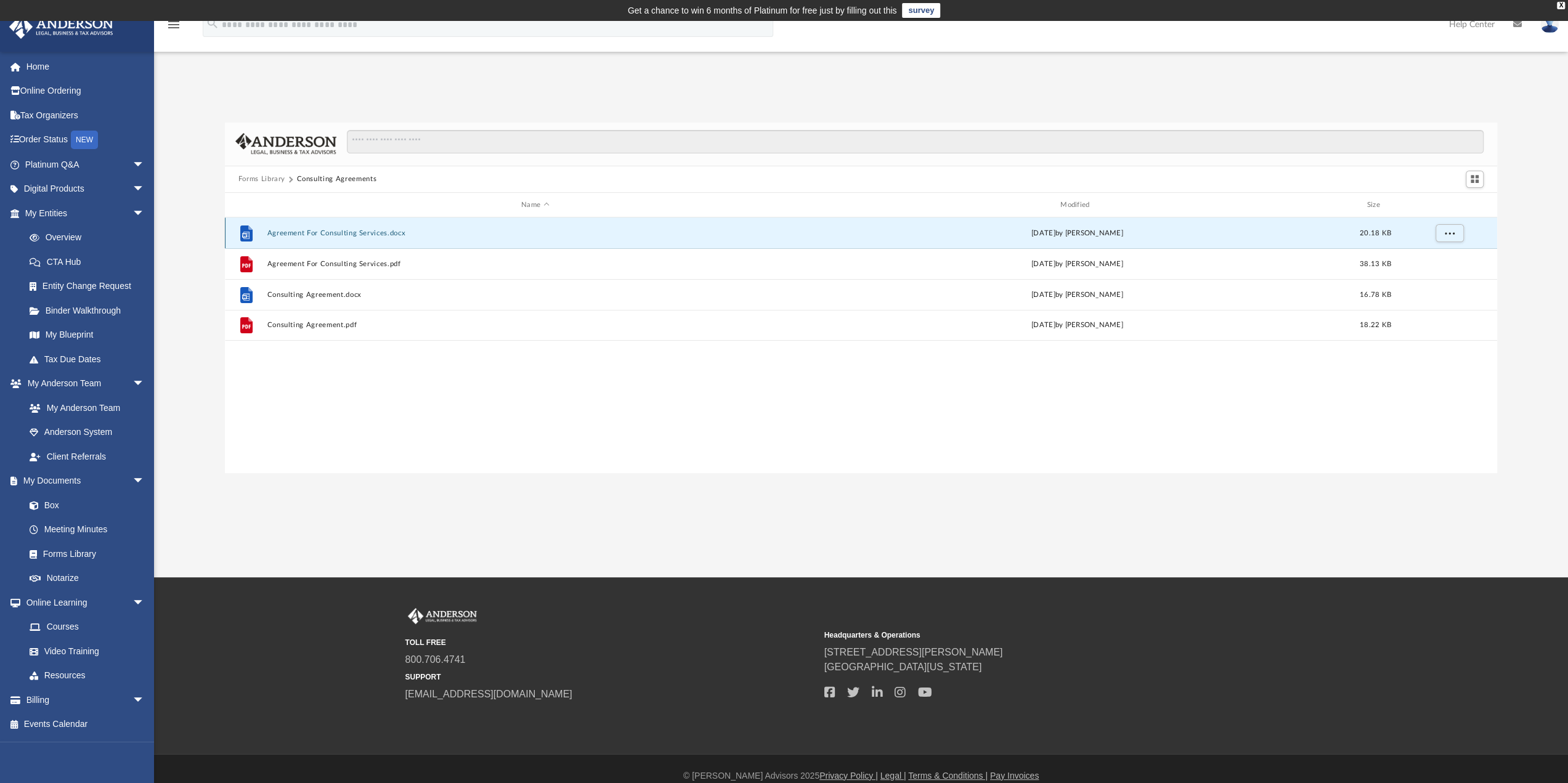
click at [348, 232] on button "Agreement For Consulting Services.docx" at bounding box center [535, 233] width 537 height 8
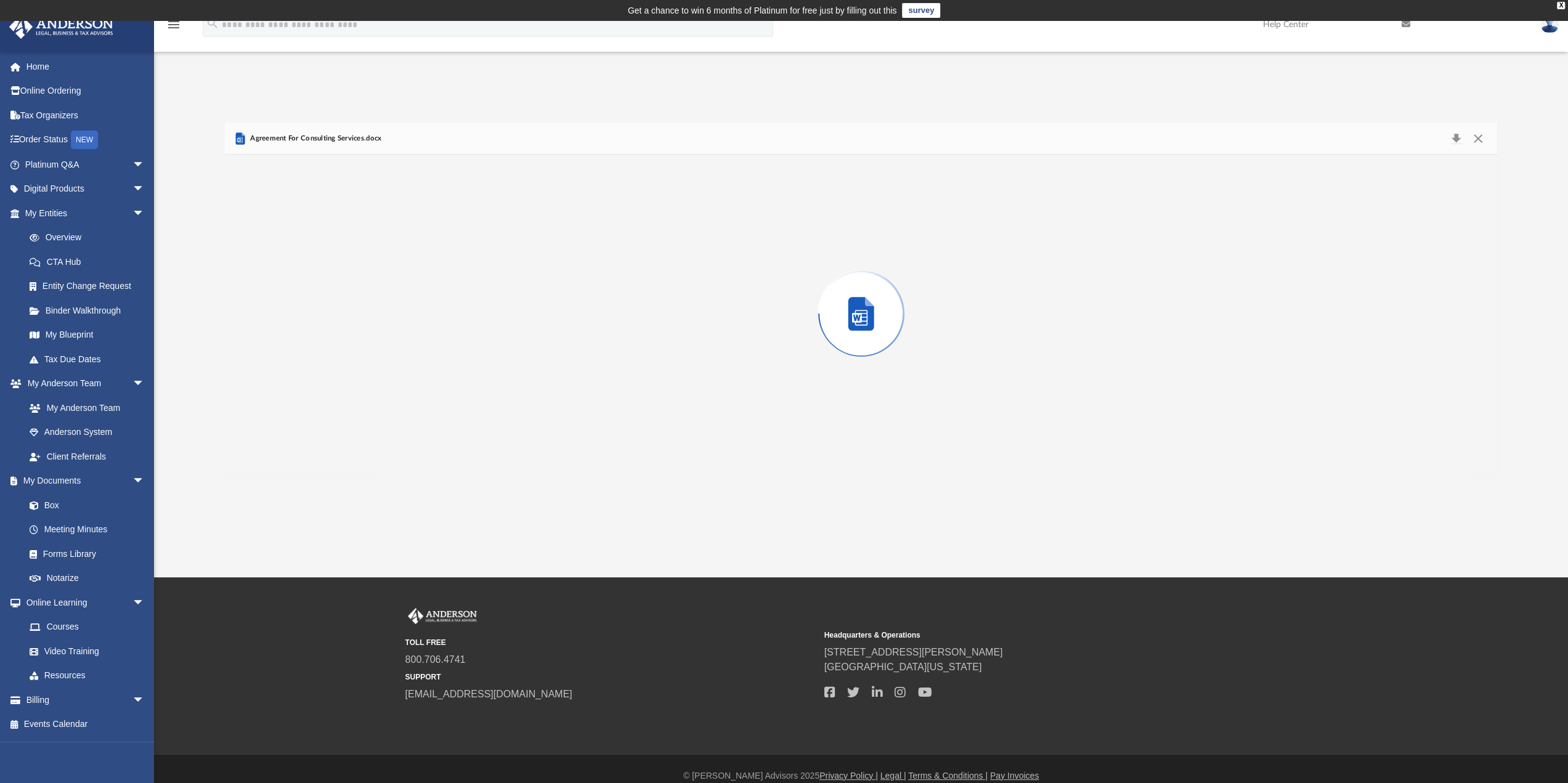
click at [348, 232] on div "Preview" at bounding box center [861, 314] width 1273 height 318
click at [1479, 135] on button "Close" at bounding box center [1478, 138] width 22 height 19
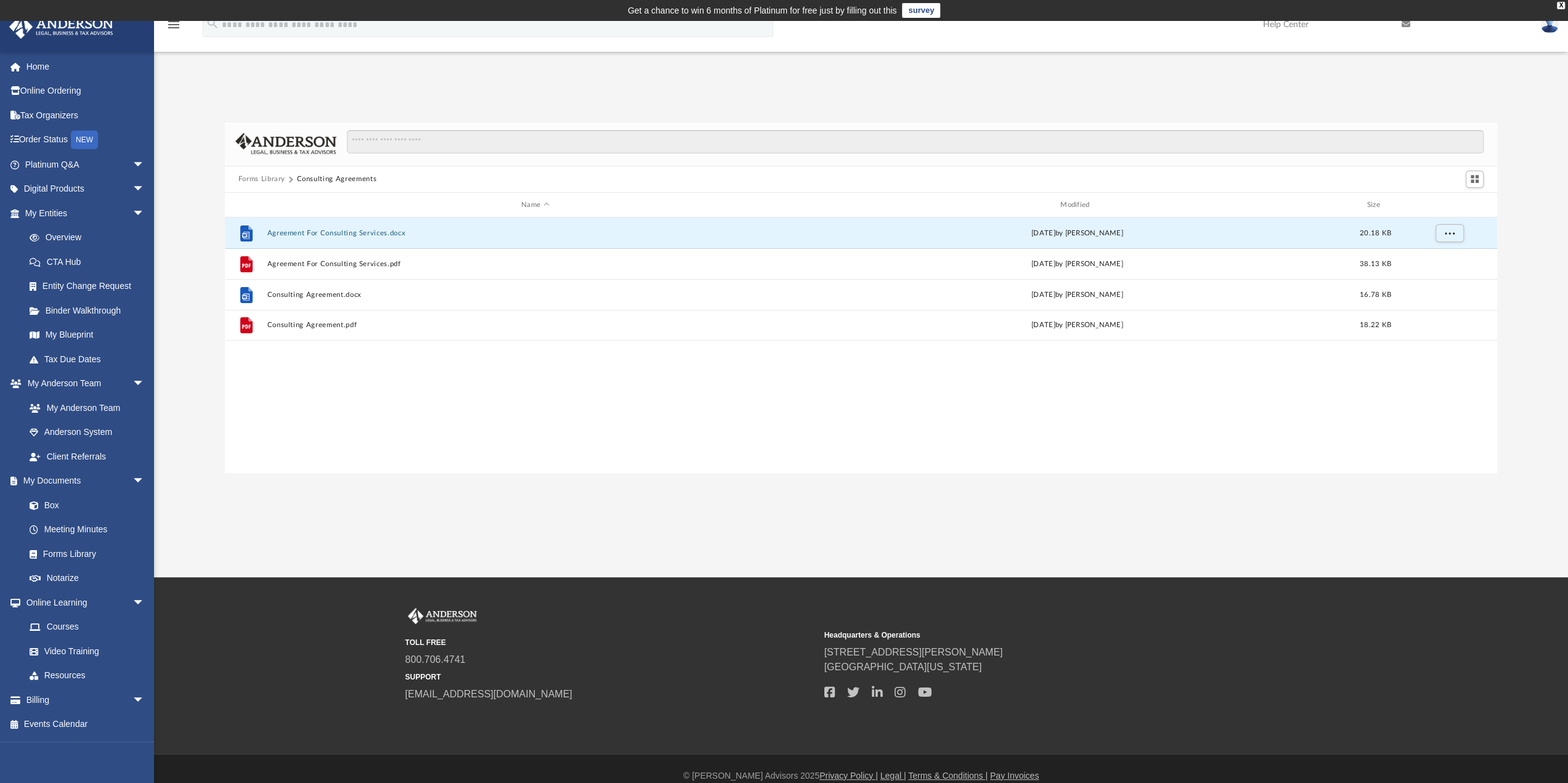
click at [259, 177] on button "Forms Library" at bounding box center [262, 179] width 47 height 11
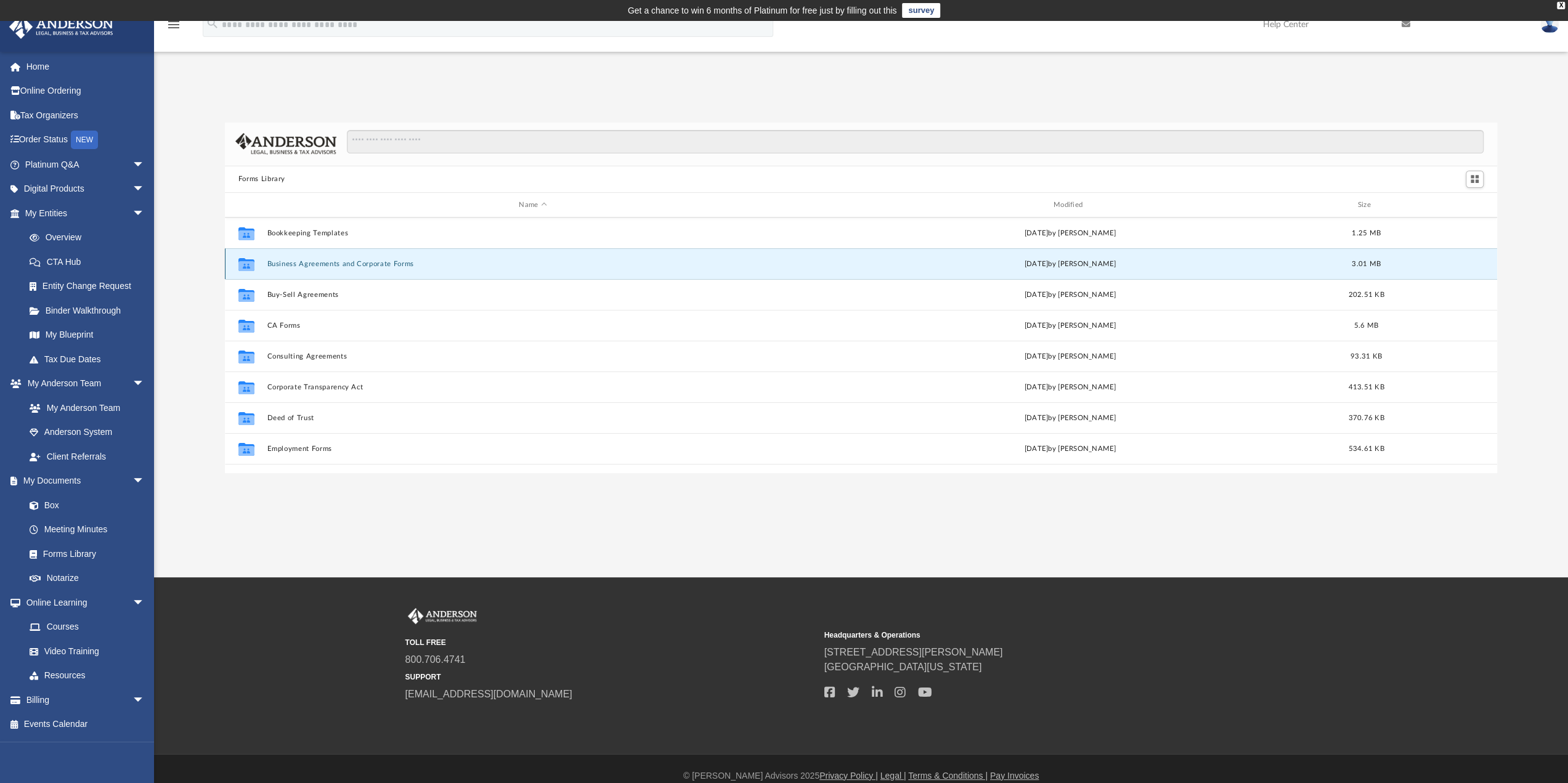
click at [281, 264] on button "Business Agreements and Corporate Forms" at bounding box center [532, 264] width 532 height 8
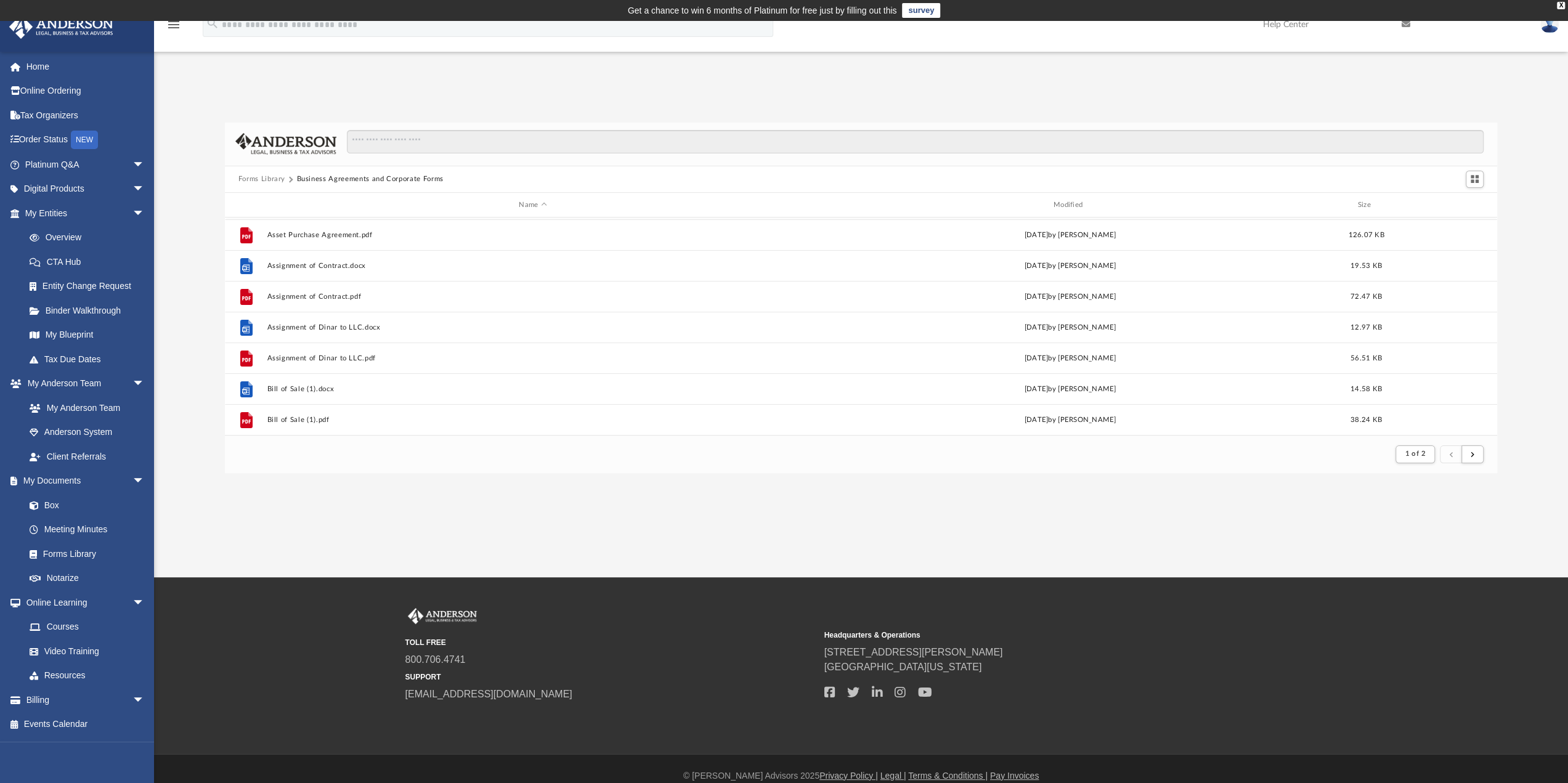
scroll to position [185, 0]
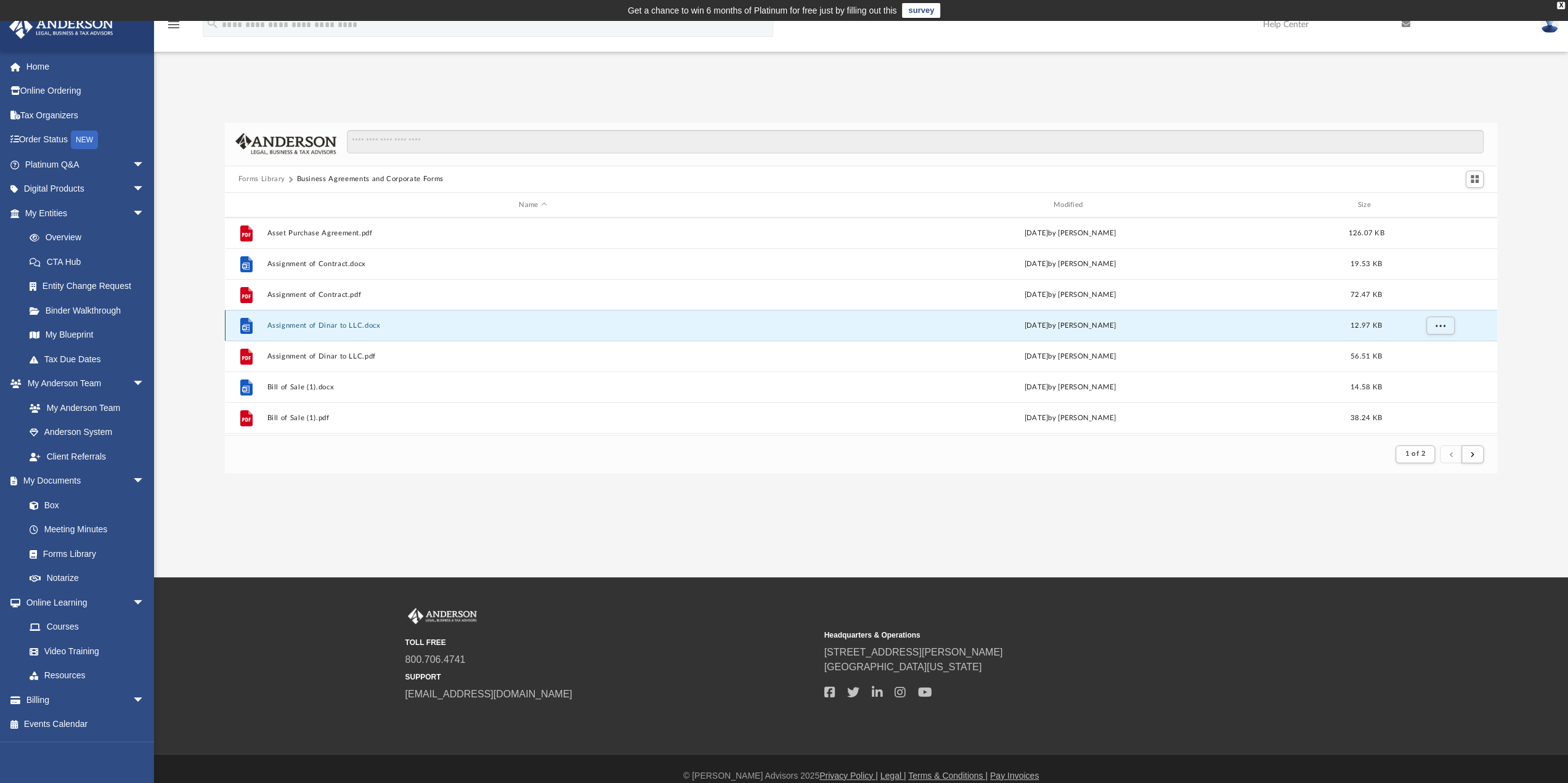
click at [316, 326] on button "Assignment of Dinar to LLC.docx" at bounding box center [532, 326] width 532 height 8
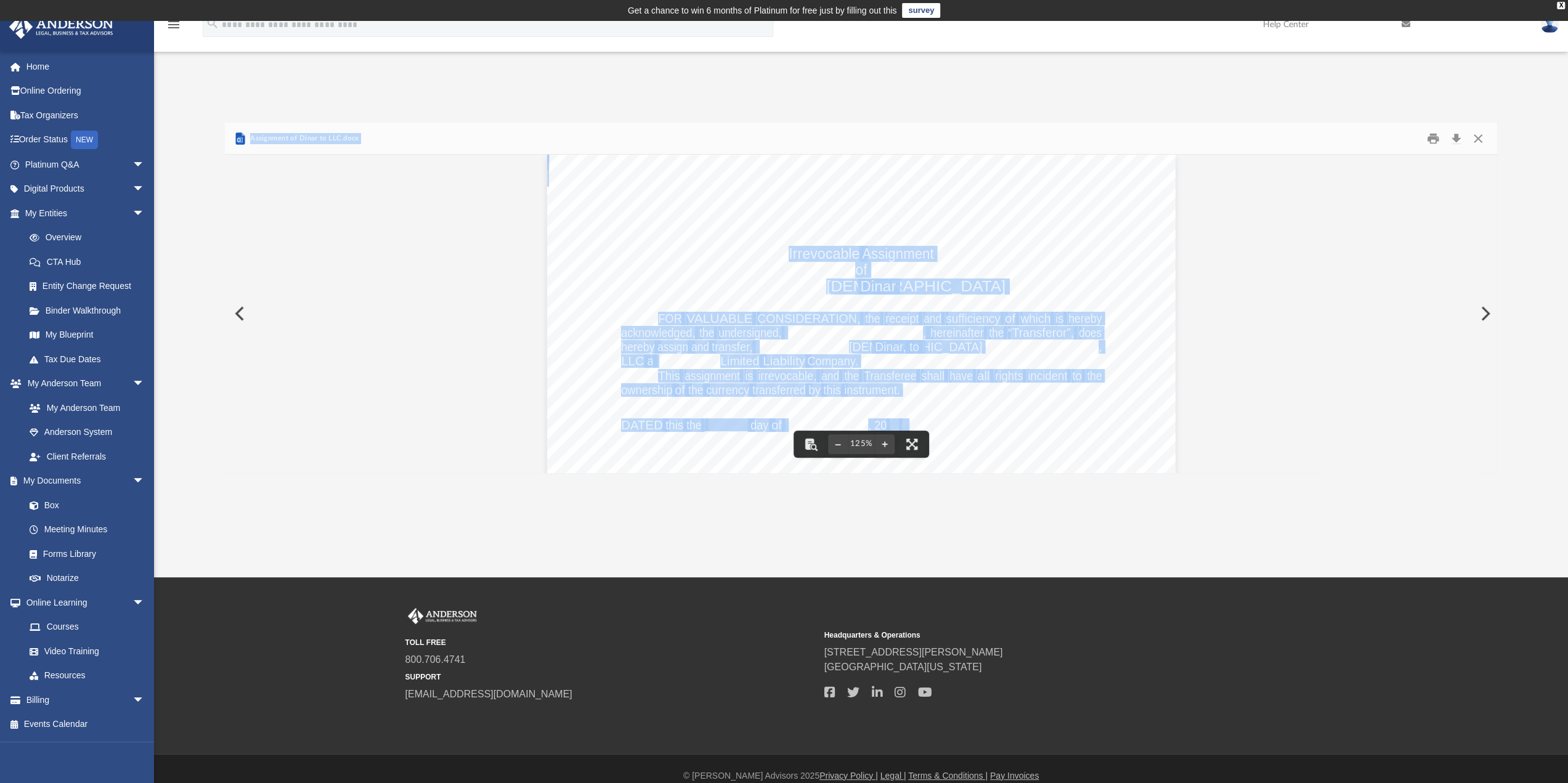
scroll to position [0, 0]
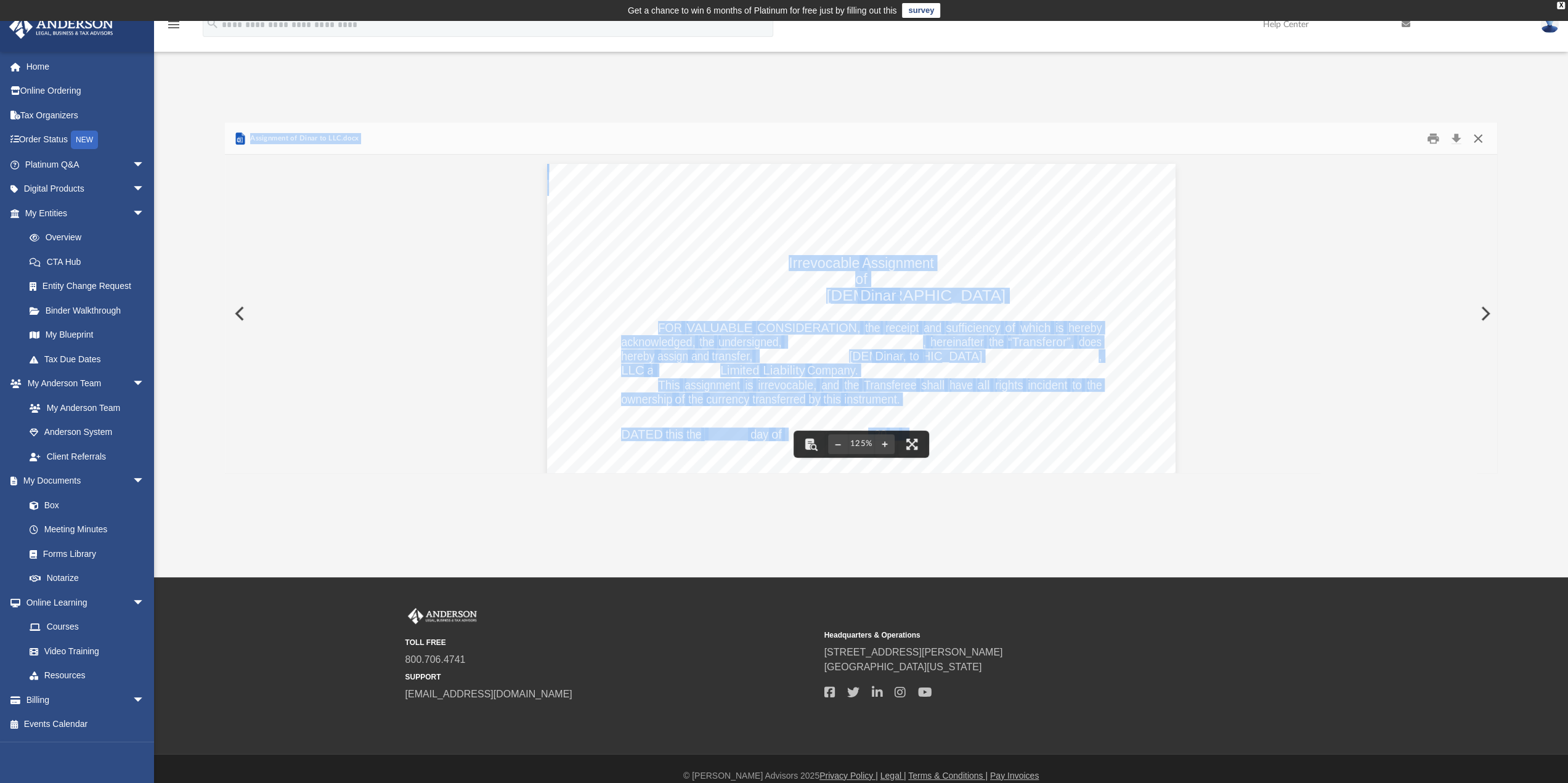
click at [1479, 142] on button "Close" at bounding box center [1478, 138] width 22 height 19
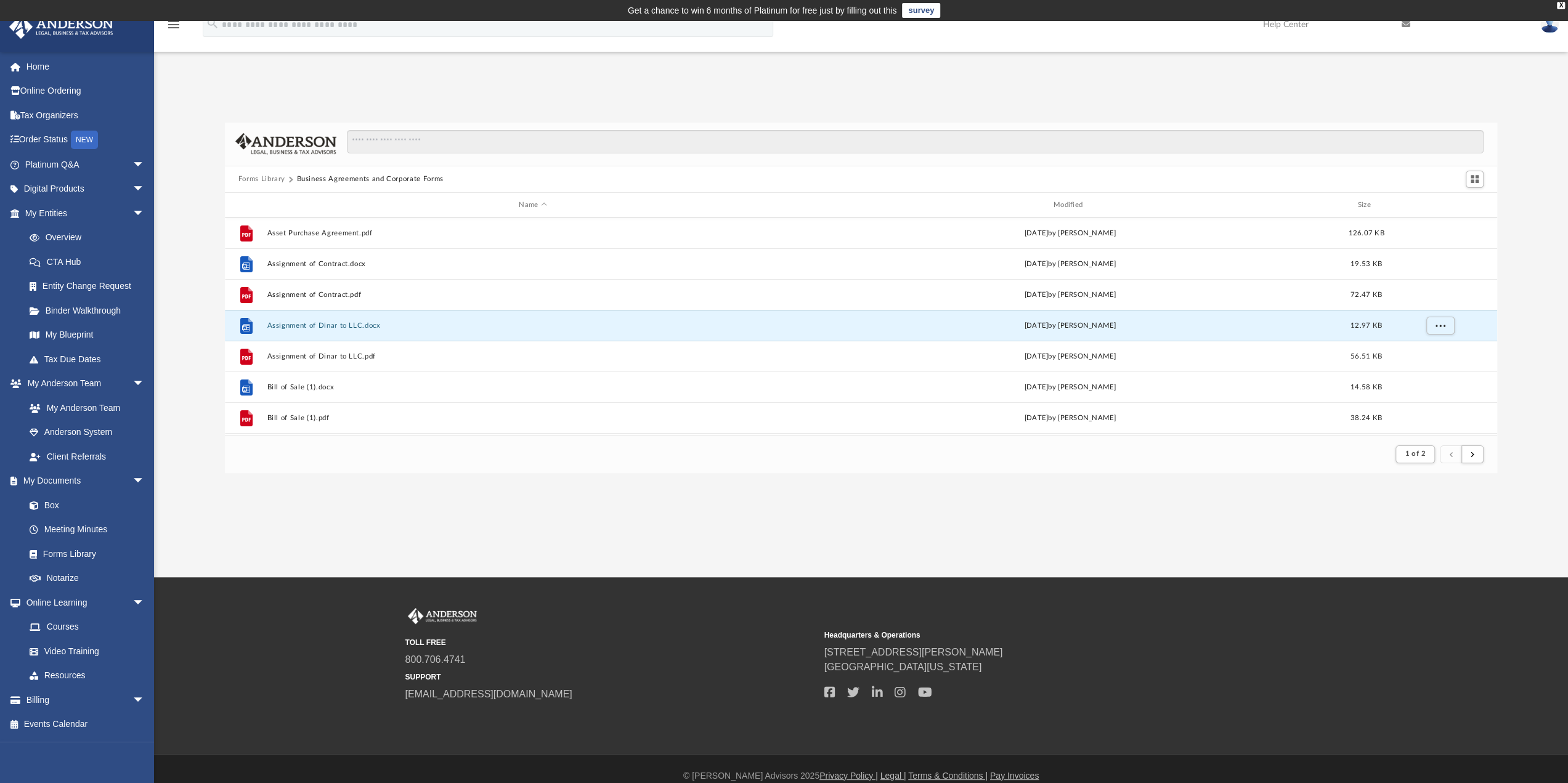
click at [1548, 24] on img at bounding box center [1550, 24] width 19 height 18
click at [1336, 103] on link "Logout" at bounding box center [1365, 108] width 123 height 25
